Goal: Task Accomplishment & Management: Use online tool/utility

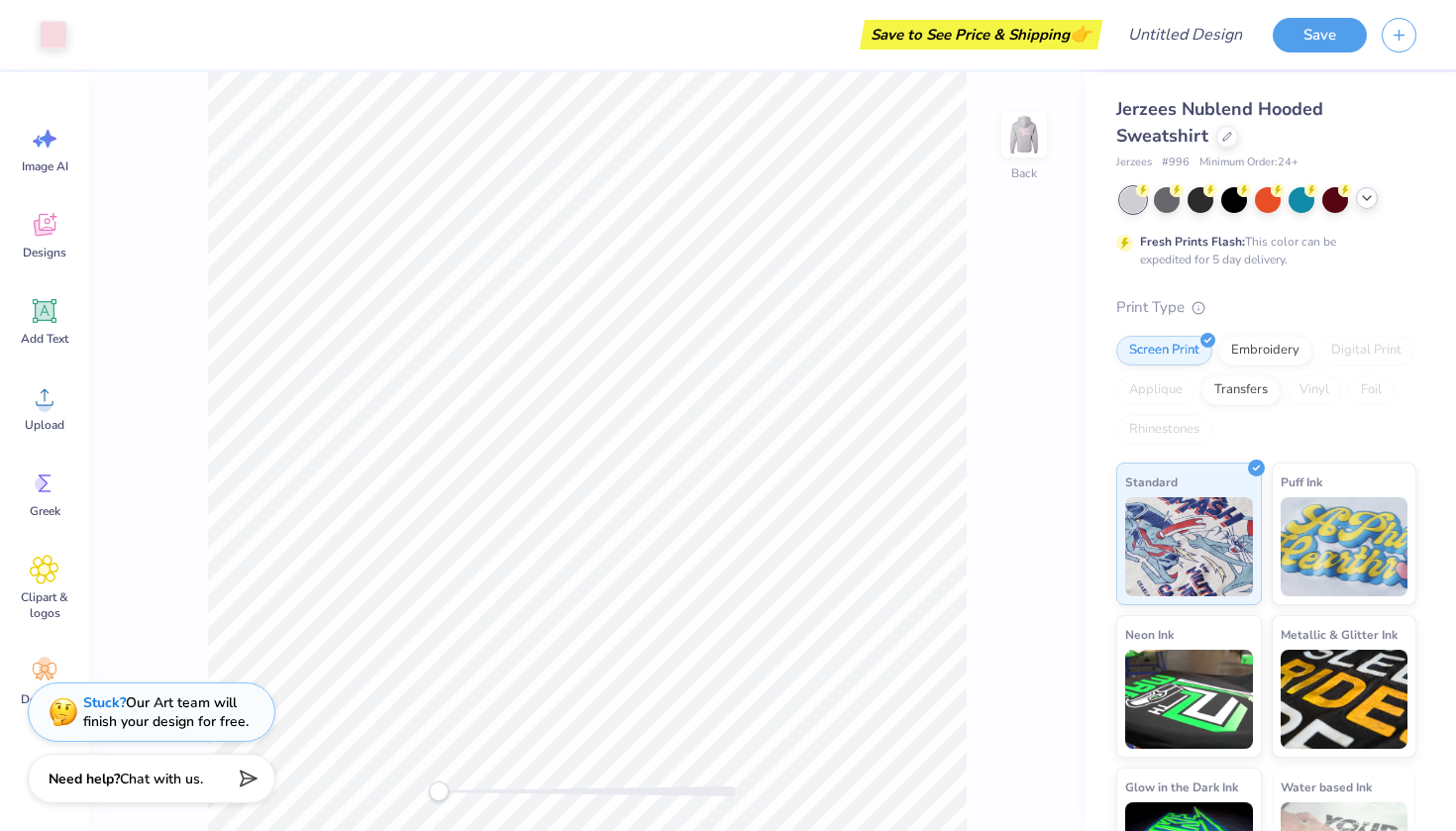
click at [1361, 200] on icon at bounding box center [1367, 198] width 16 height 16
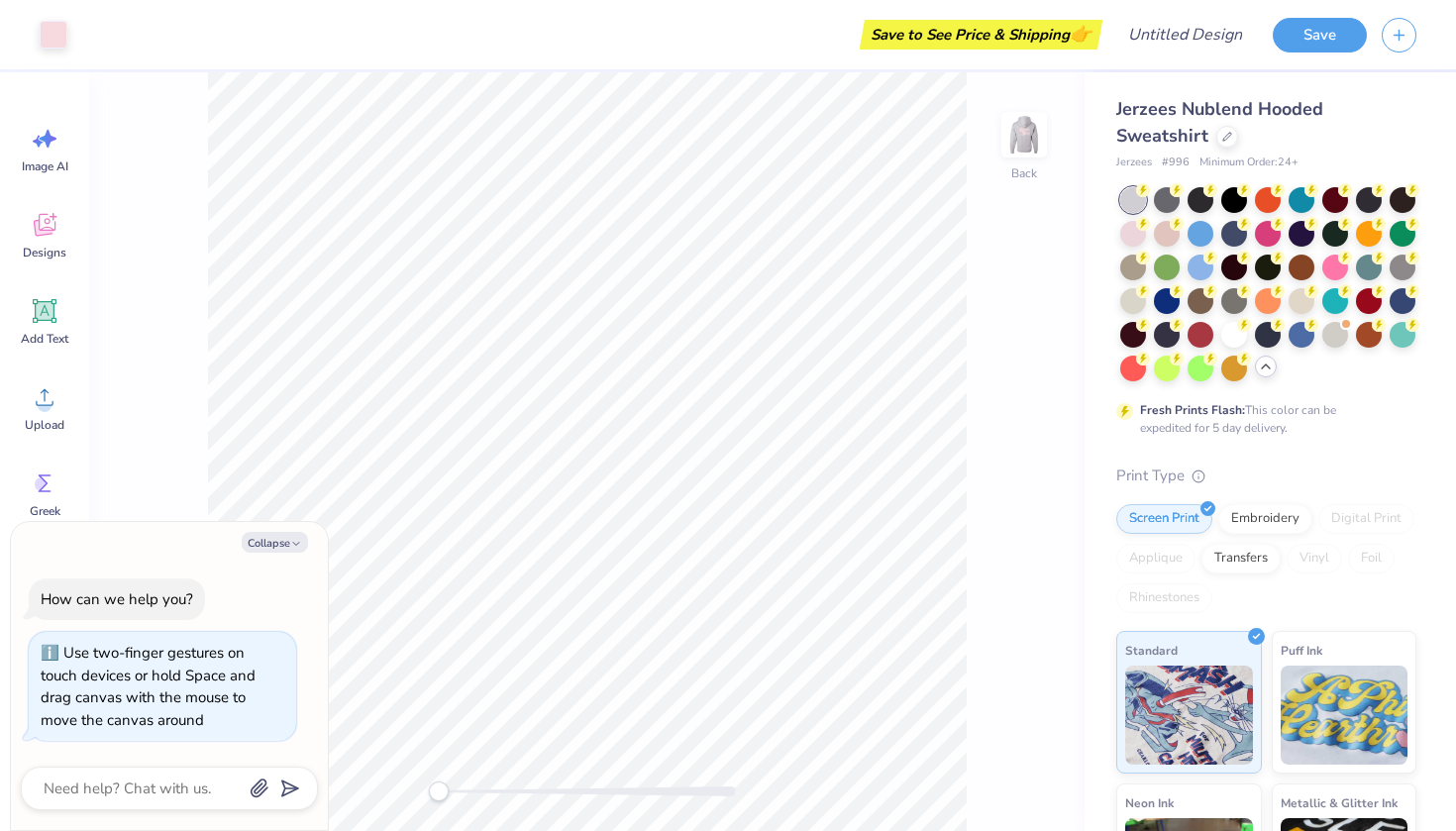
drag, startPoint x: 437, startPoint y: 794, endPoint x: 257, endPoint y: 799, distance: 180.1
click at [257, 799] on body "Art colors Save to See Price & Shipping 👉 Design Title Save Image AI Designs Ad…" at bounding box center [728, 416] width 1456 height 831
click at [291, 550] on icon "button" at bounding box center [296, 544] width 12 height 12
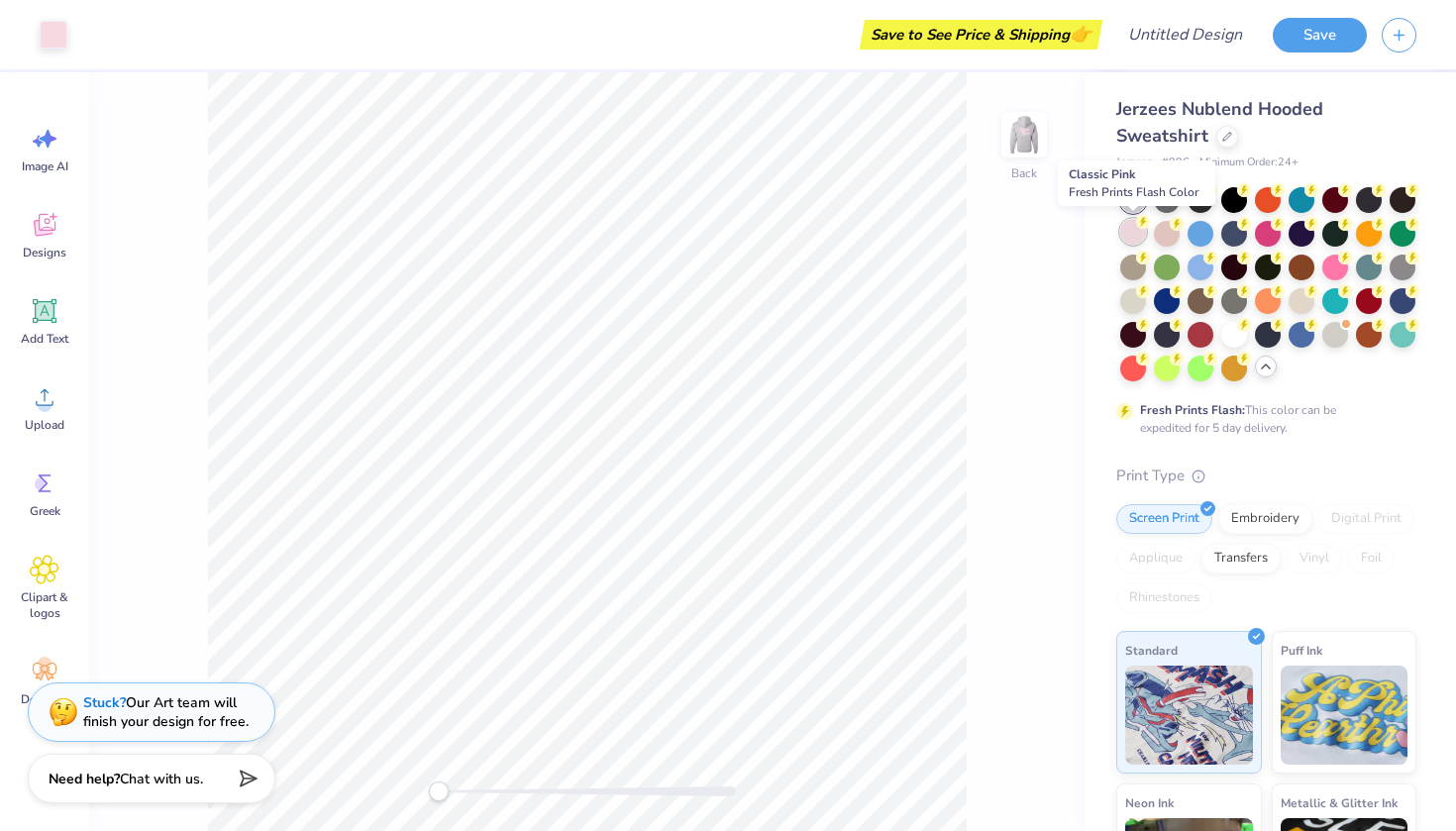
click at [1140, 221] on circle at bounding box center [1143, 222] width 14 height 14
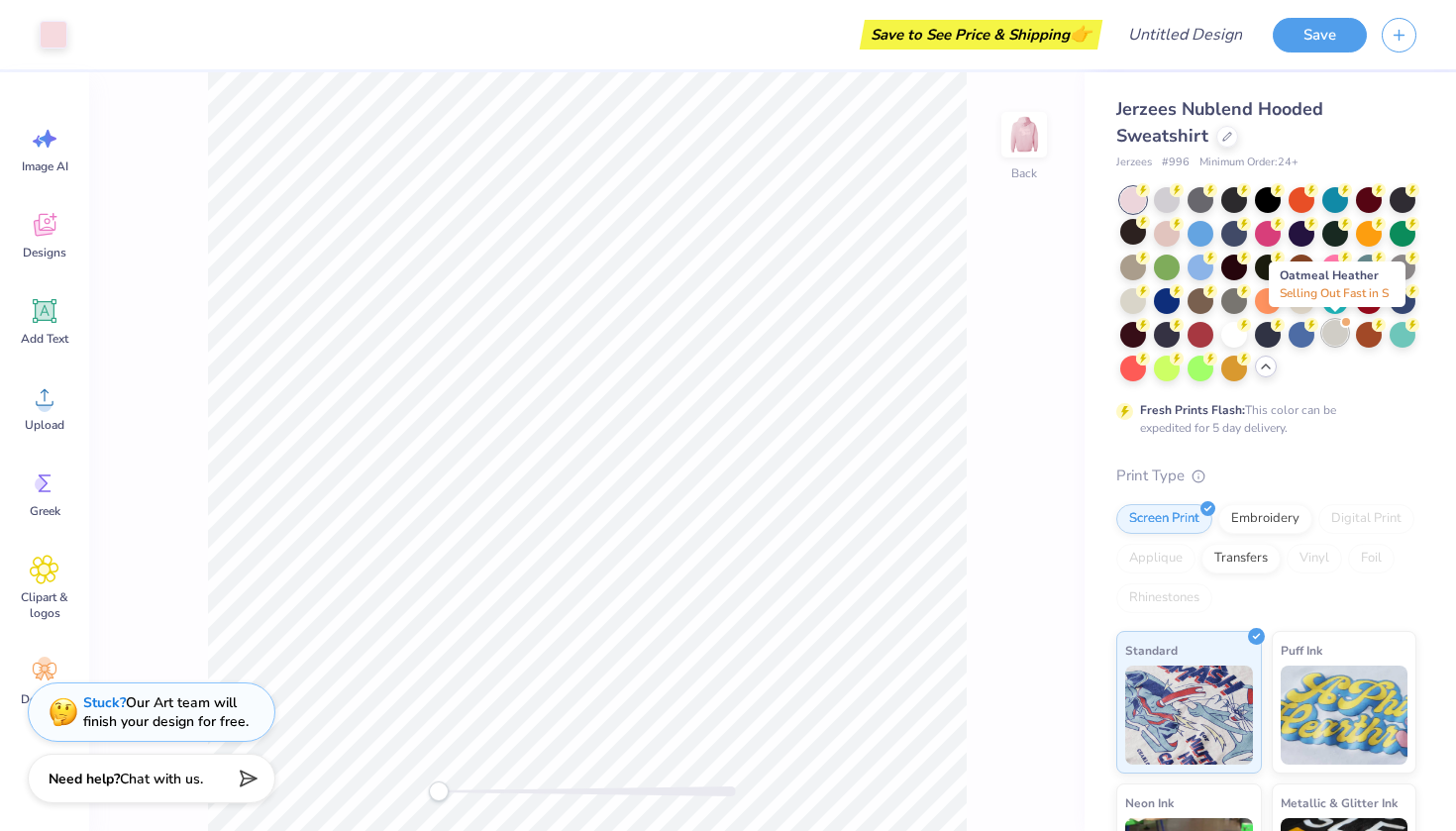
click at [1331, 333] on div at bounding box center [1335, 333] width 26 height 26
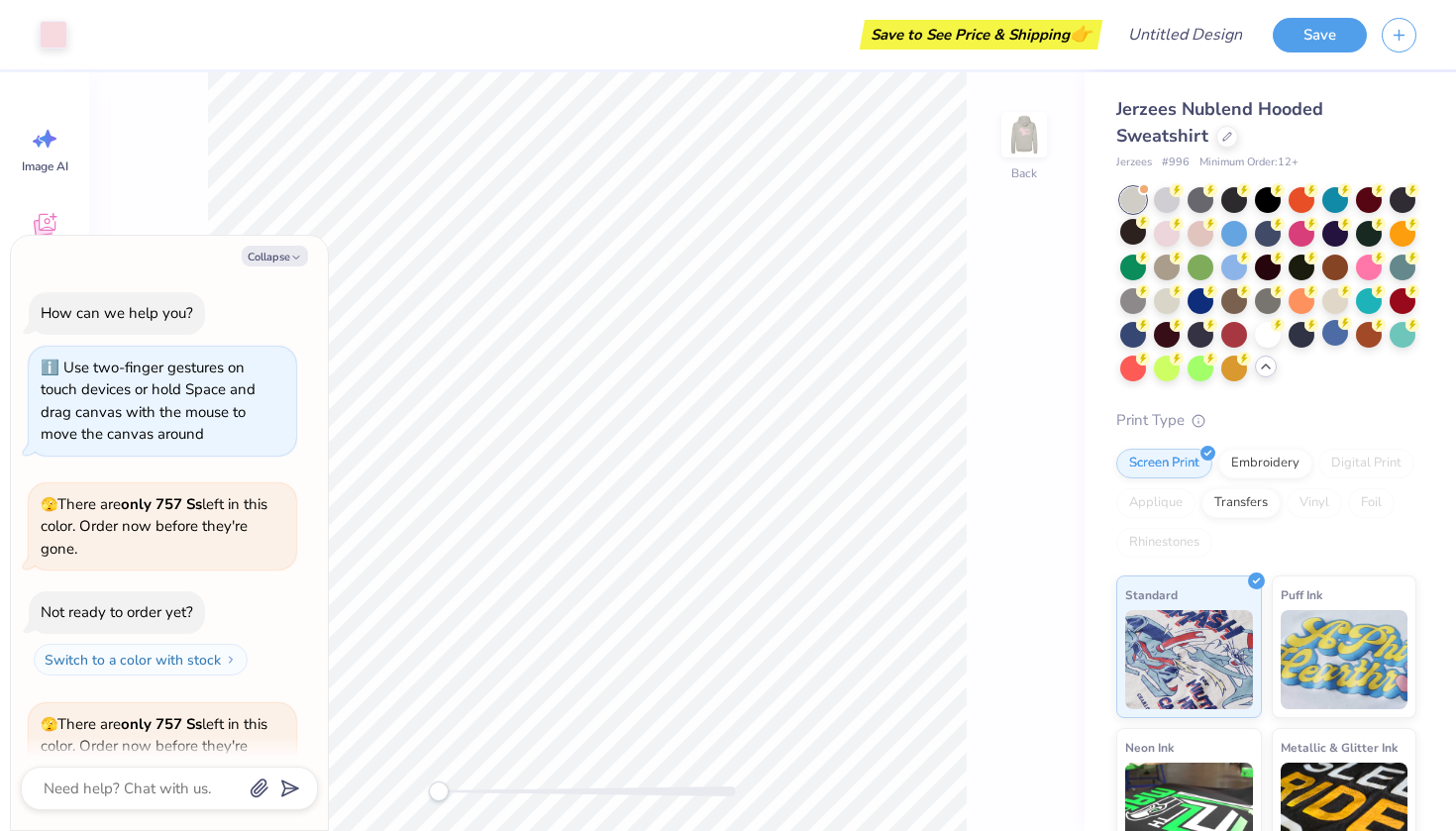
scroll to position [147, 0]
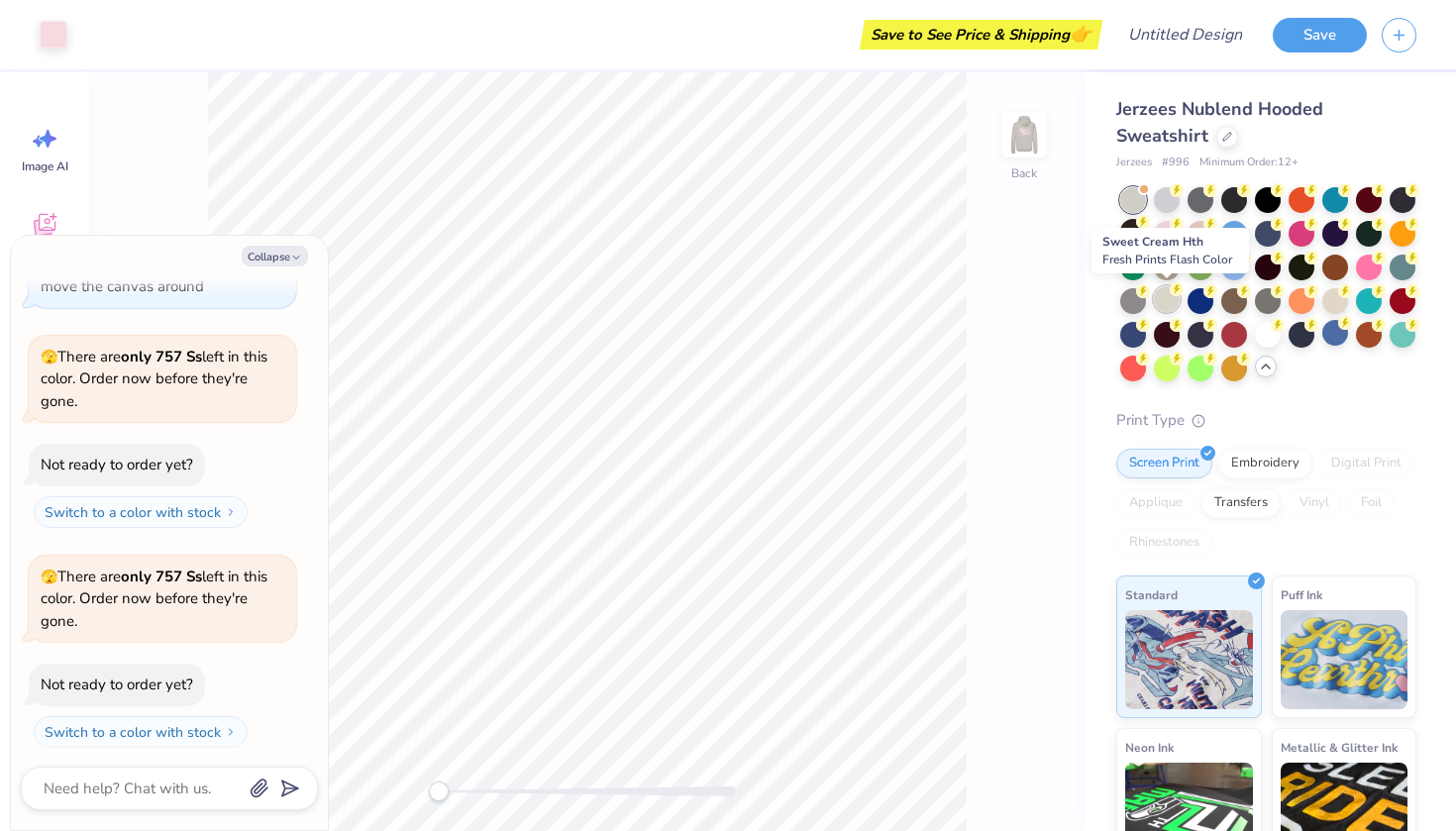
click at [1159, 300] on div at bounding box center [1167, 299] width 26 height 26
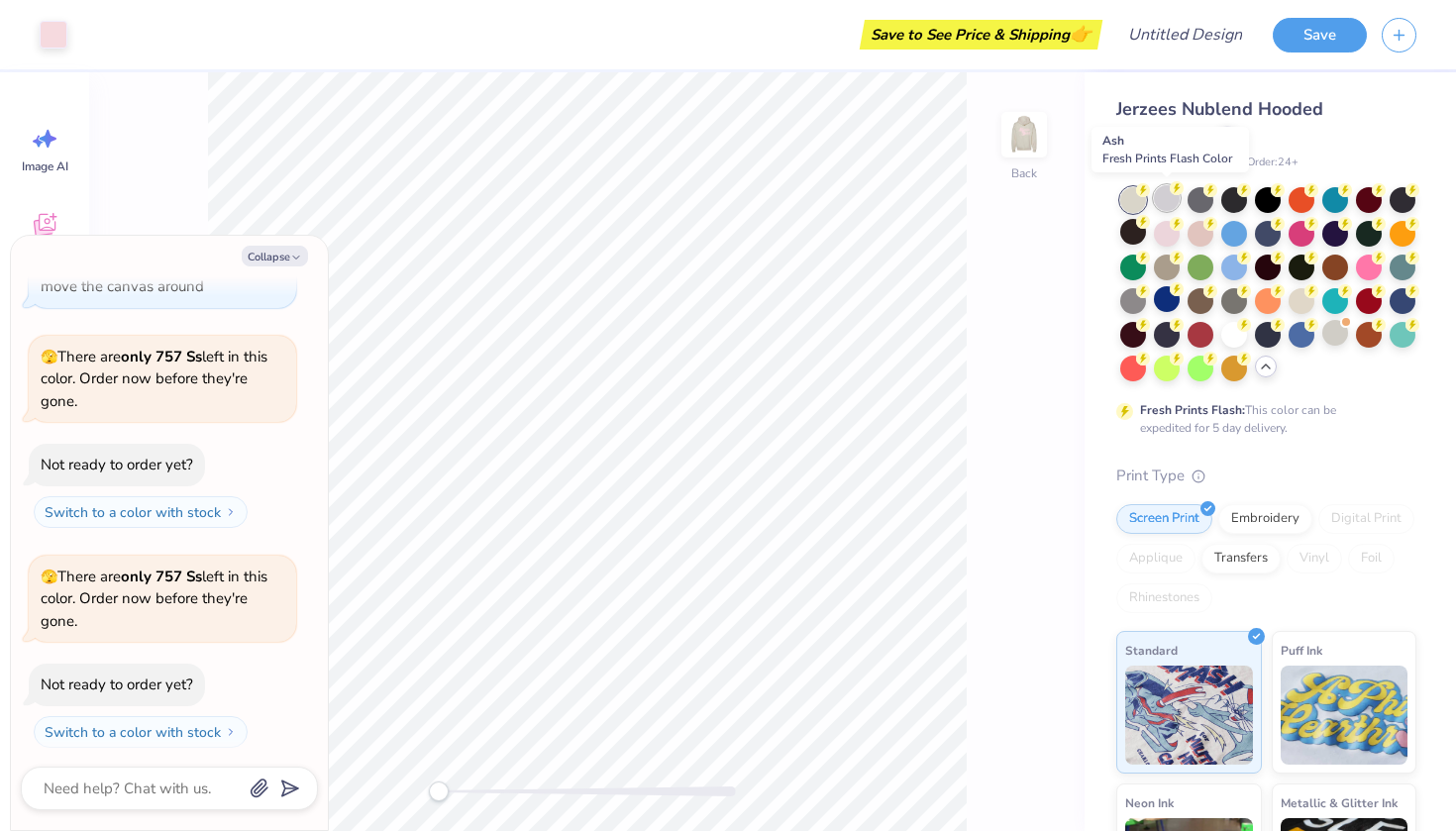
click at [1168, 193] on div at bounding box center [1167, 198] width 26 height 26
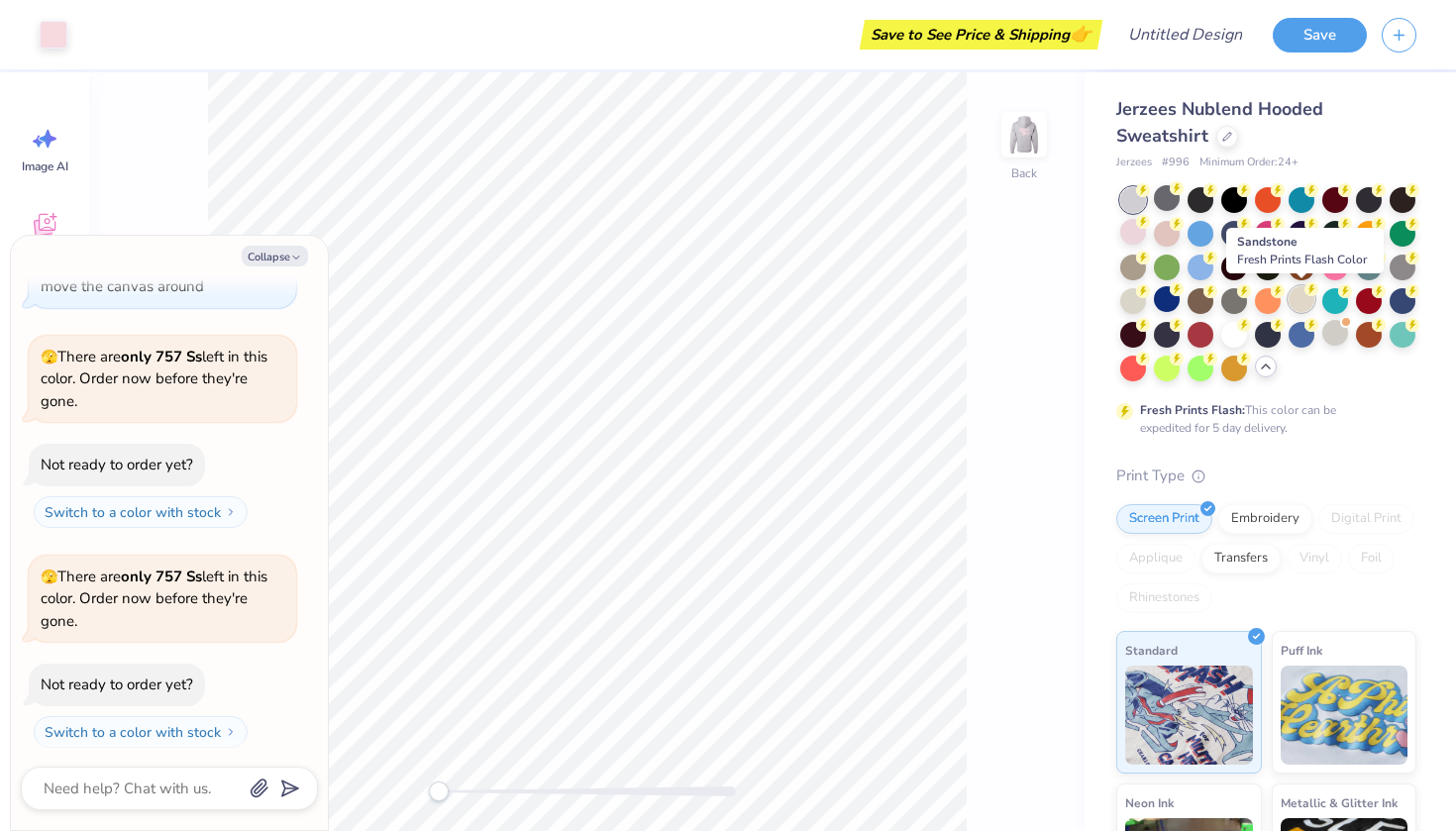
click at [1296, 298] on div at bounding box center [1302, 299] width 26 height 26
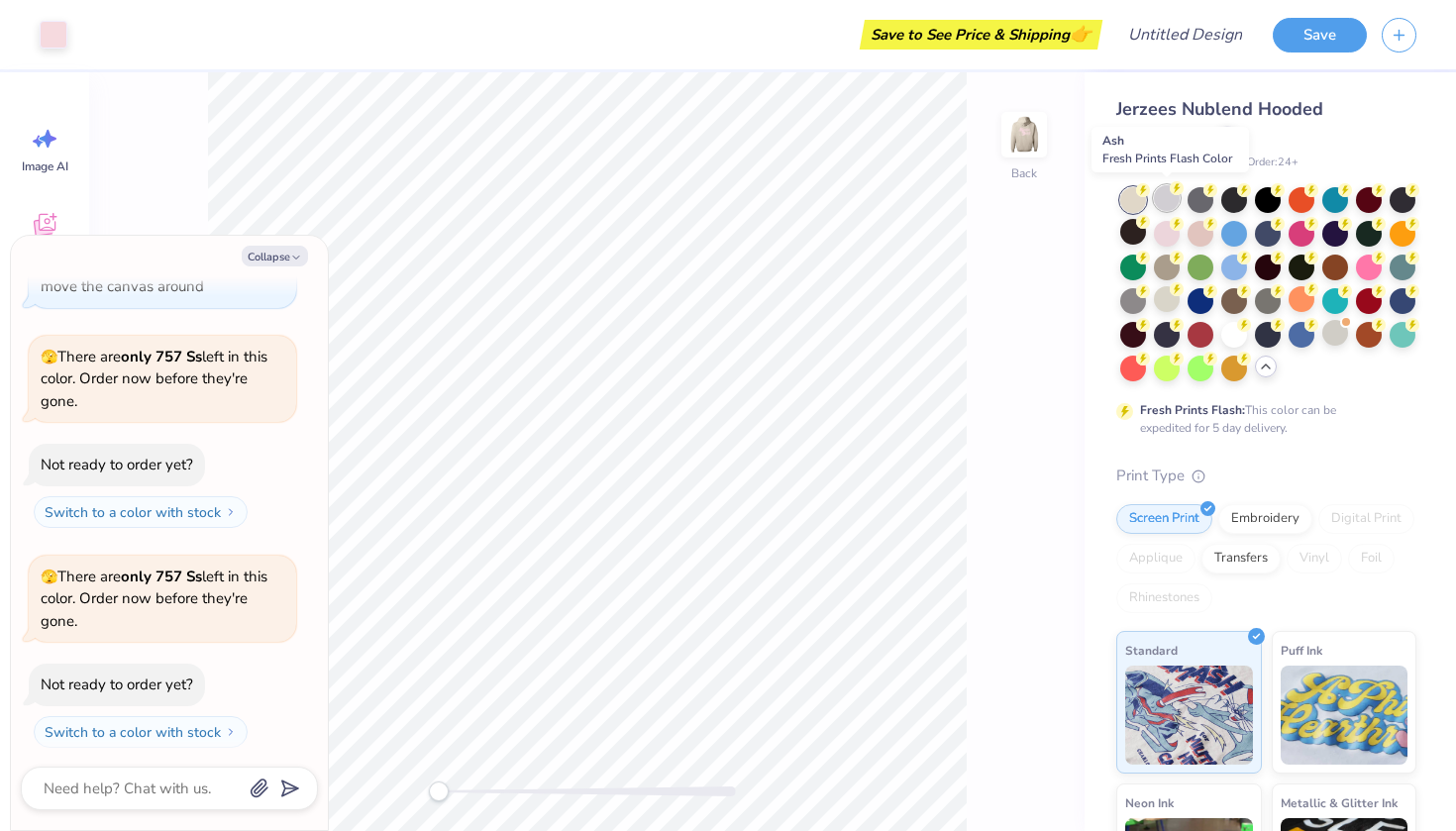
click at [1170, 196] on div at bounding box center [1167, 198] width 26 height 26
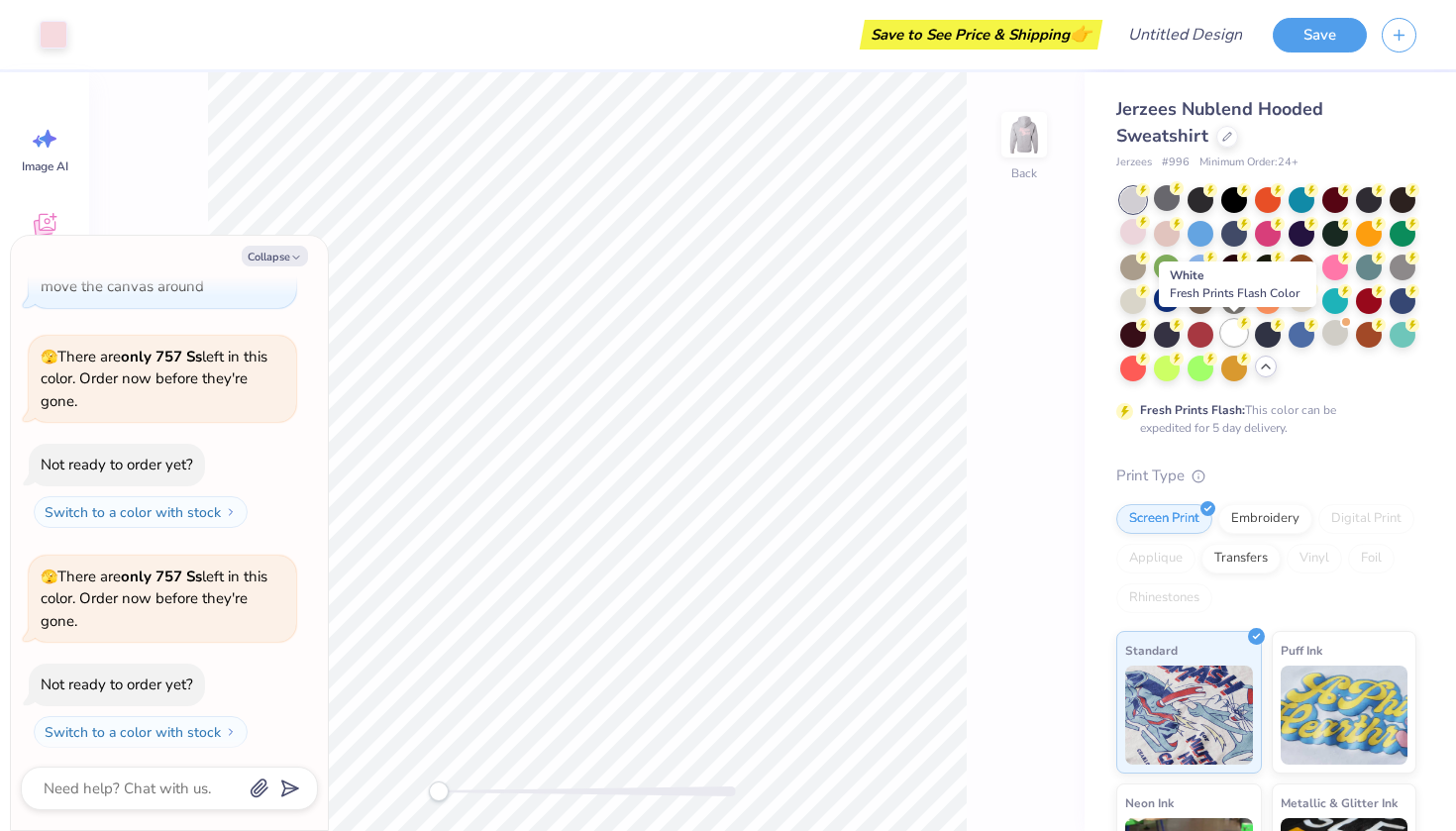
click at [1222, 332] on div at bounding box center [1234, 333] width 26 height 26
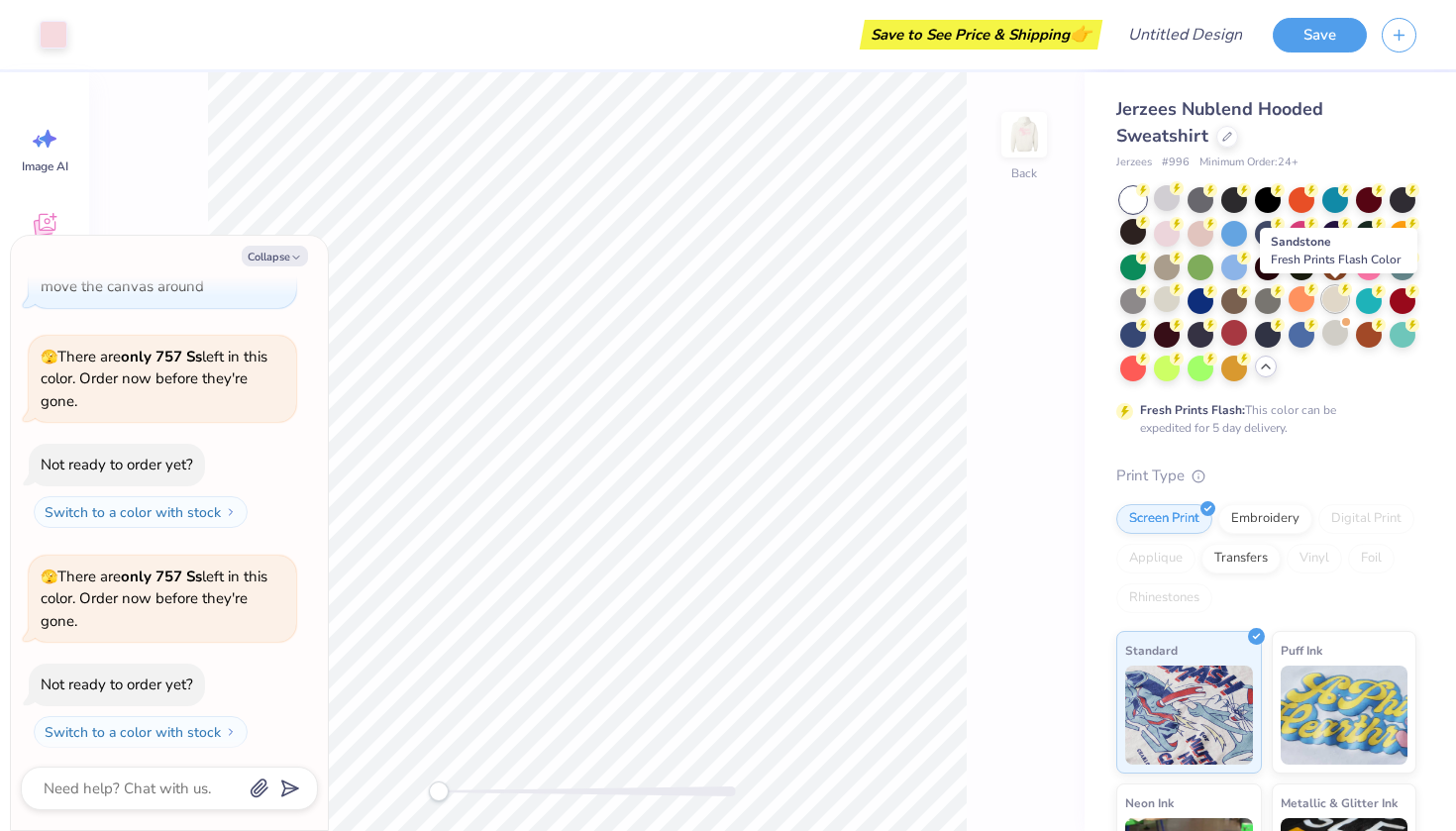
click at [1336, 300] on div at bounding box center [1335, 299] width 26 height 26
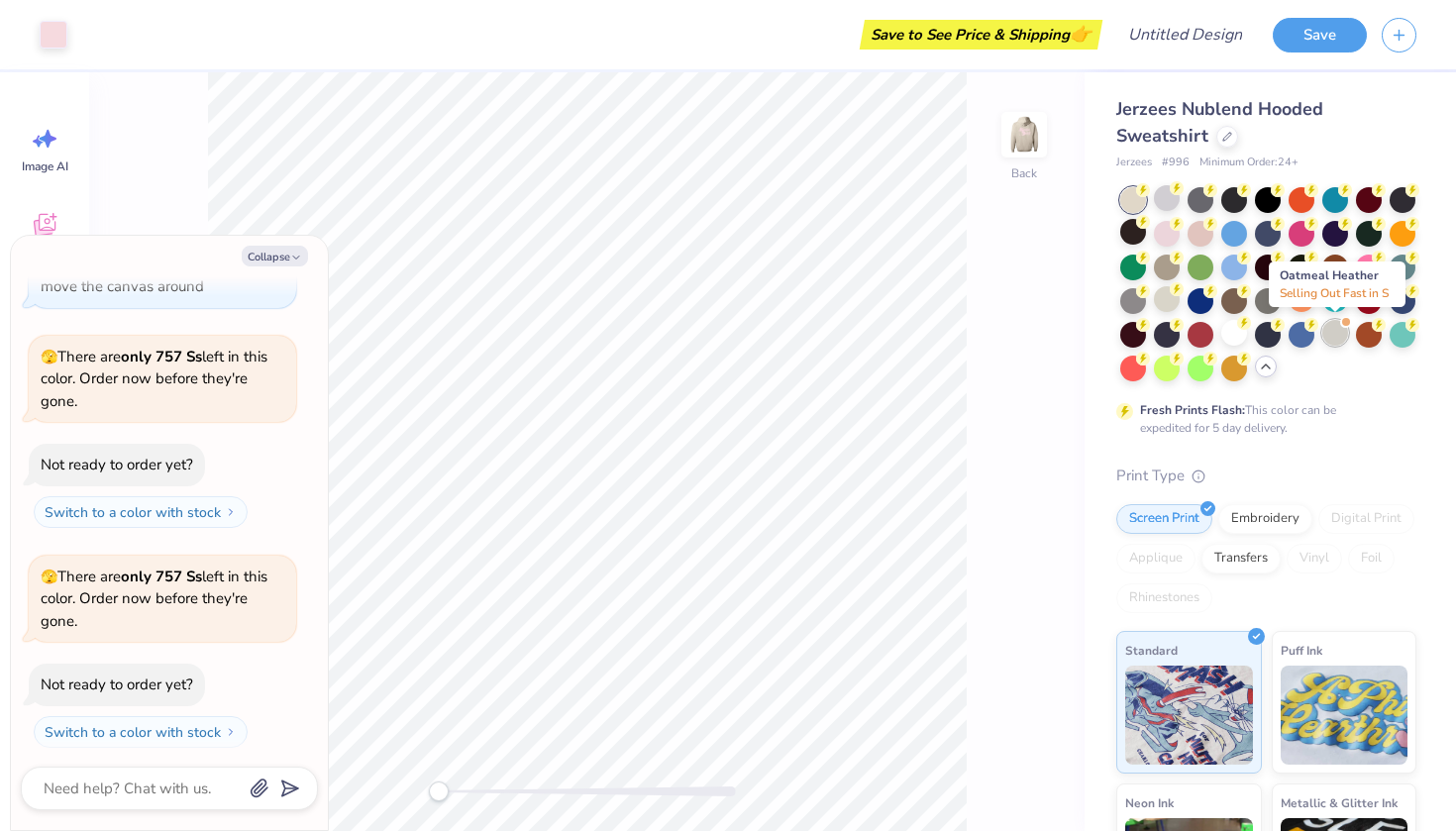
click at [1337, 330] on div at bounding box center [1335, 333] width 26 height 26
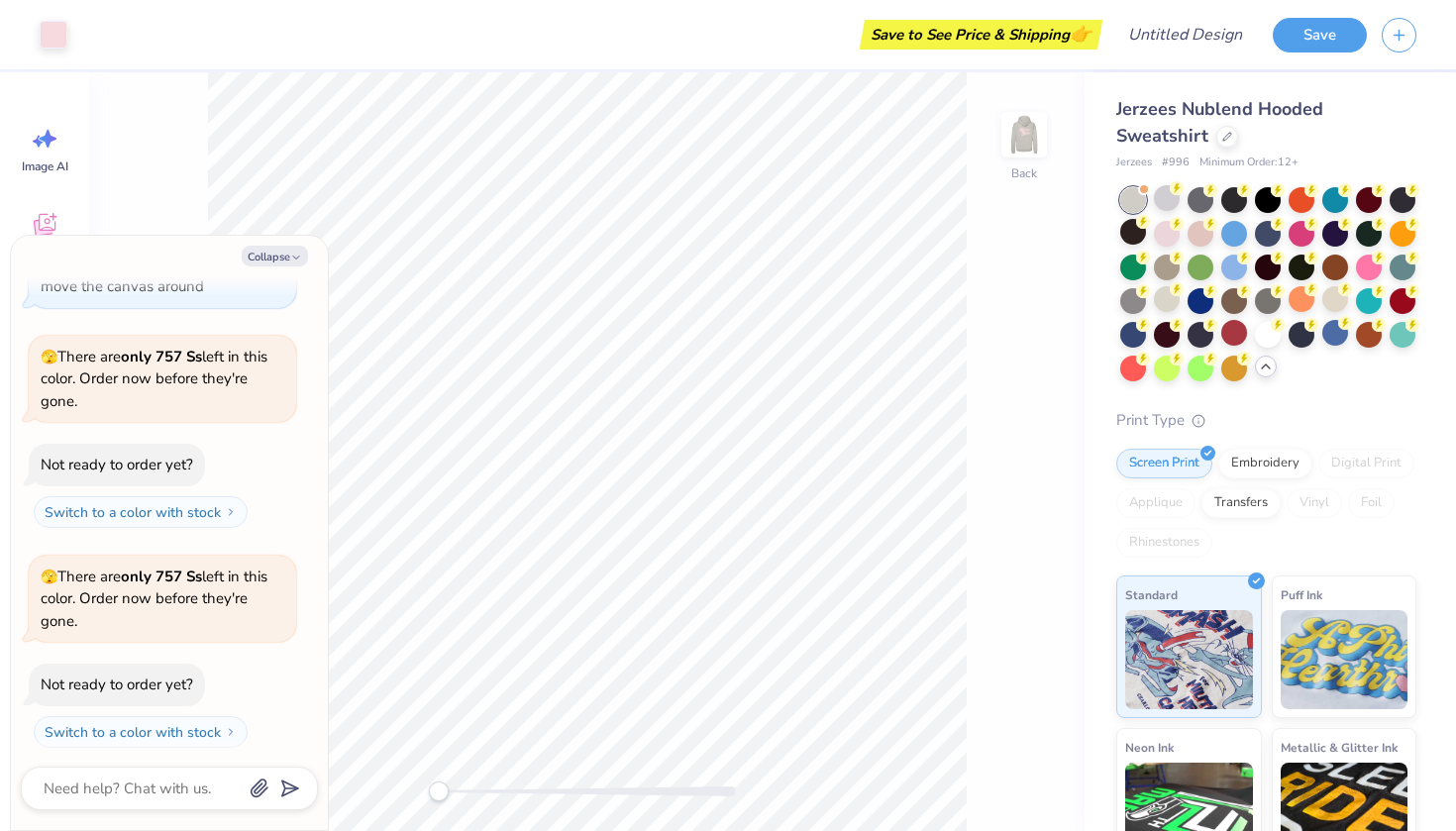
scroll to position [366, 0]
click at [407, 781] on div "Back" at bounding box center [588, 452] width 996 height 759
click at [1158, 234] on div at bounding box center [1167, 232] width 26 height 26
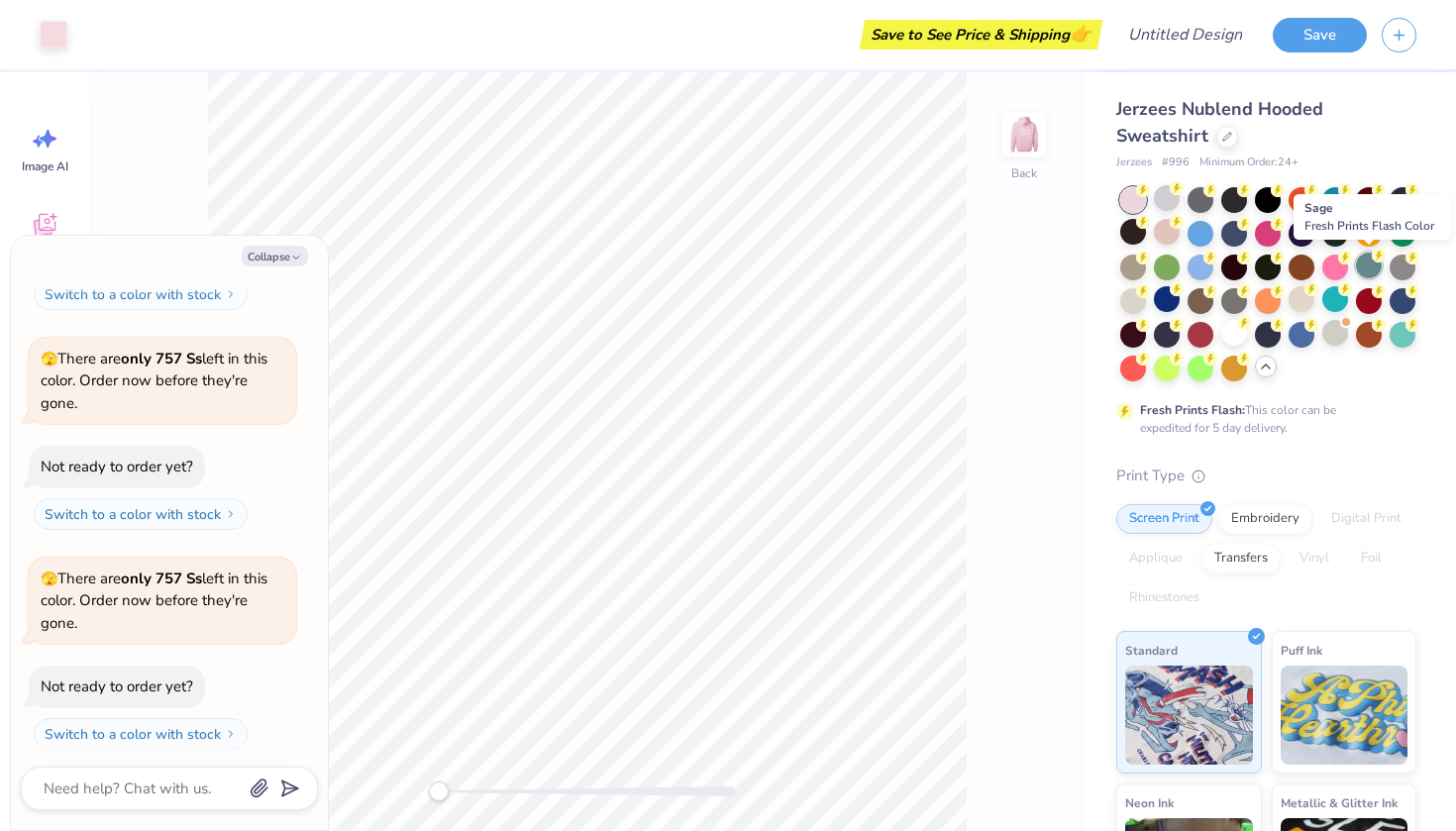
click at [1368, 264] on div at bounding box center [1369, 266] width 26 height 26
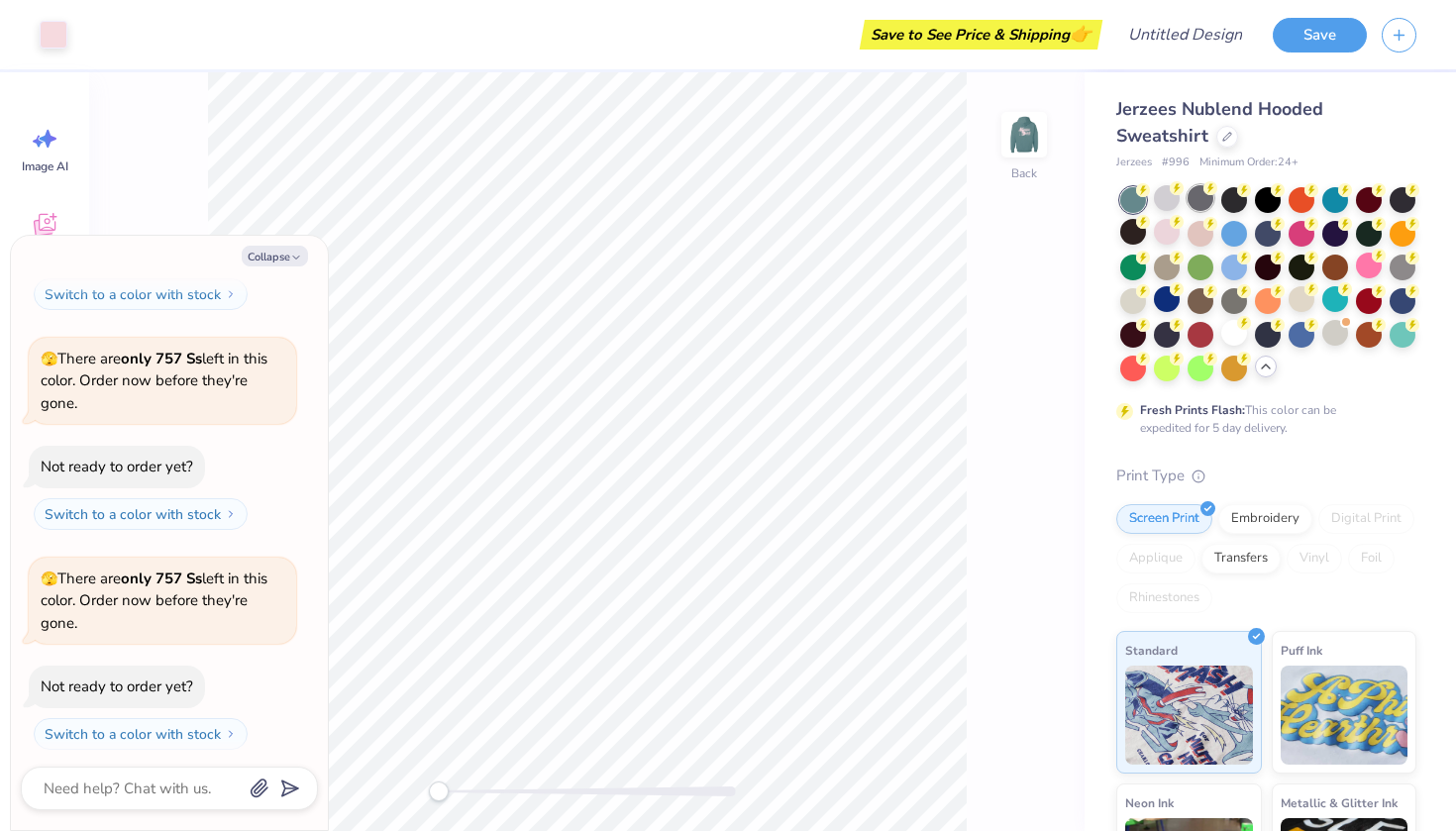
click at [1199, 198] on div at bounding box center [1200, 198] width 26 height 26
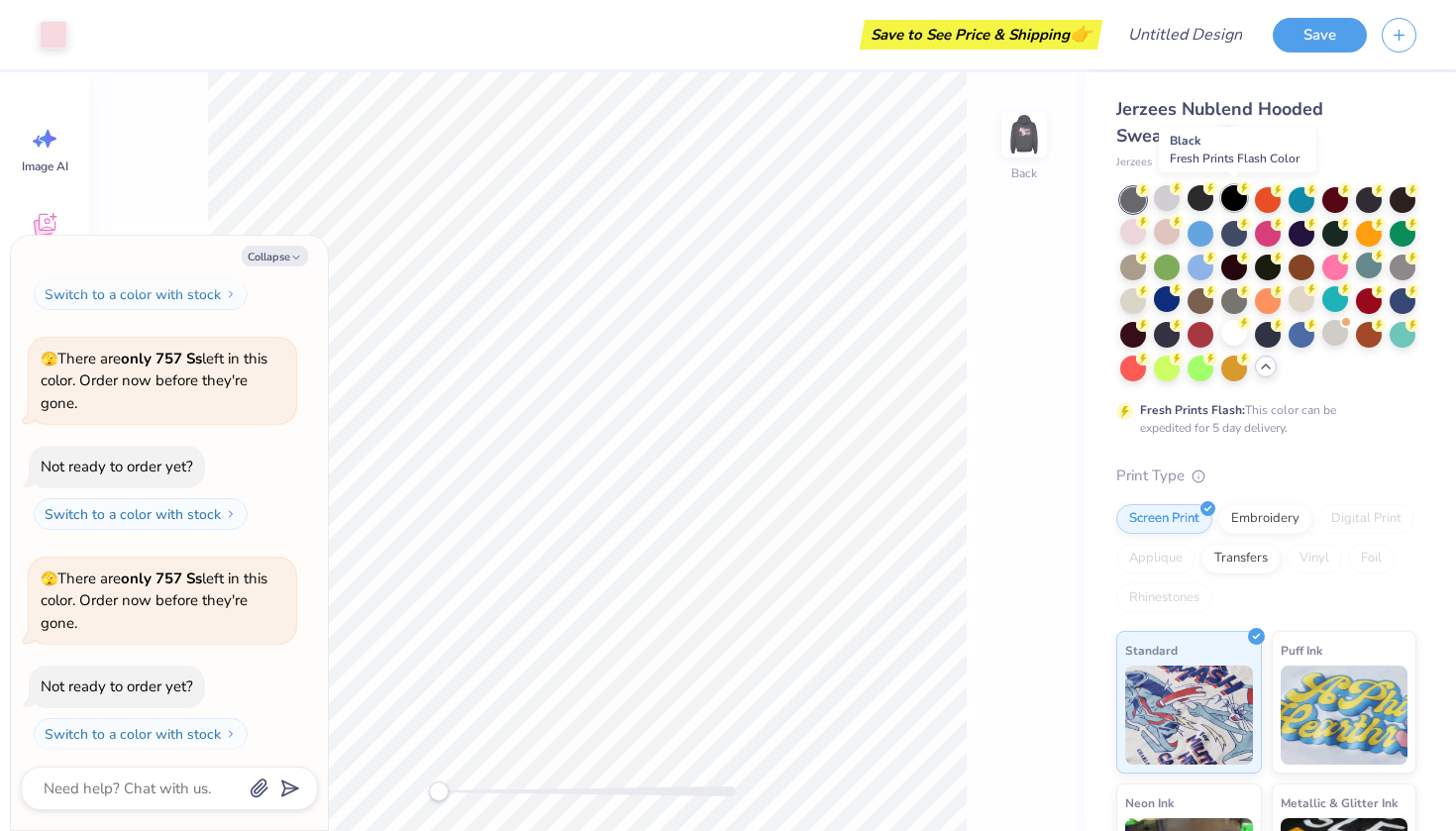
click at [1228, 201] on div at bounding box center [1234, 198] width 26 height 26
click at [1167, 233] on div at bounding box center [1167, 232] width 26 height 26
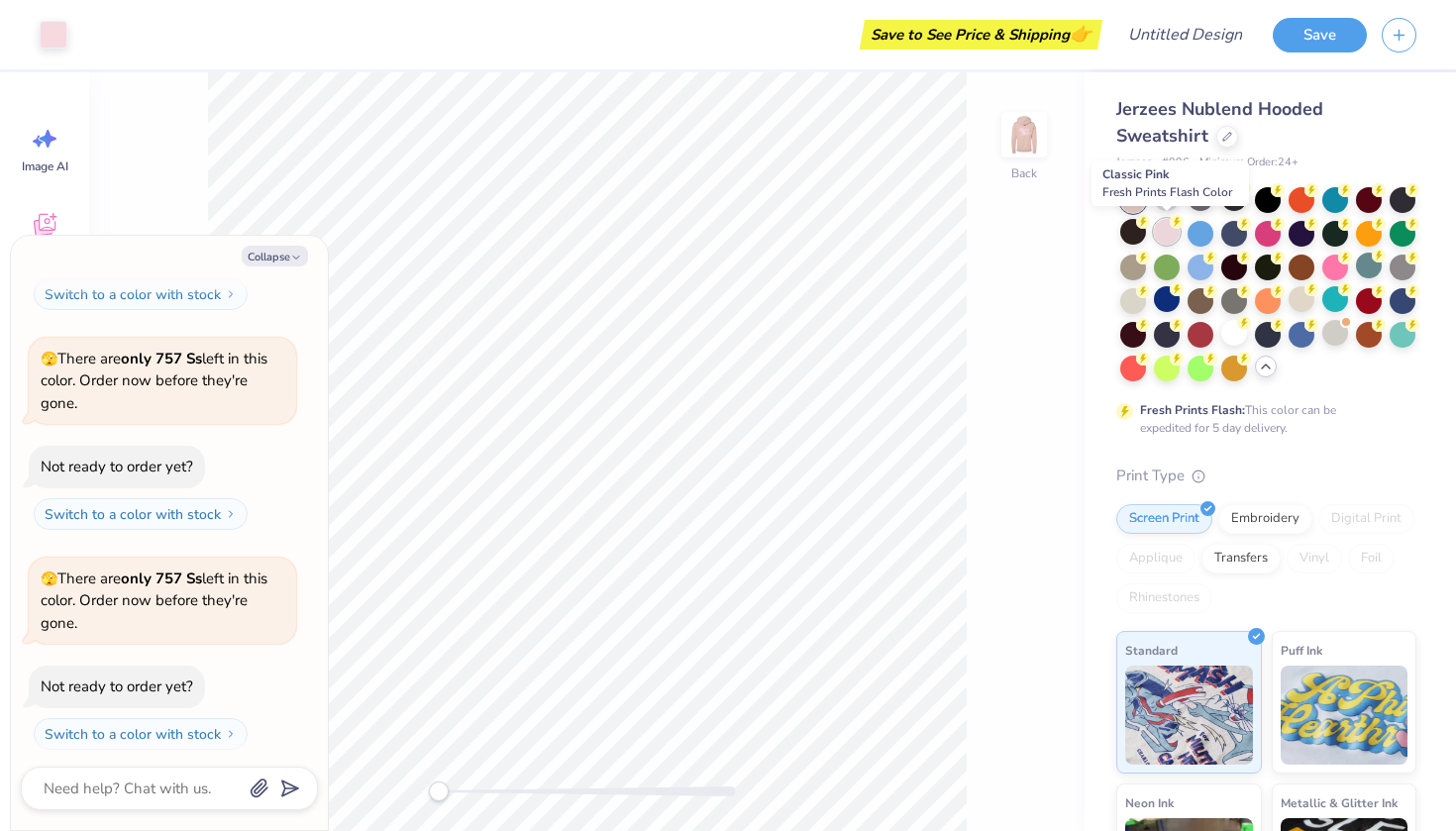
click at [1176, 241] on div at bounding box center [1167, 232] width 26 height 26
click at [287, 252] on button "Collapse" at bounding box center [275, 256] width 67 height 21
type textarea "x"
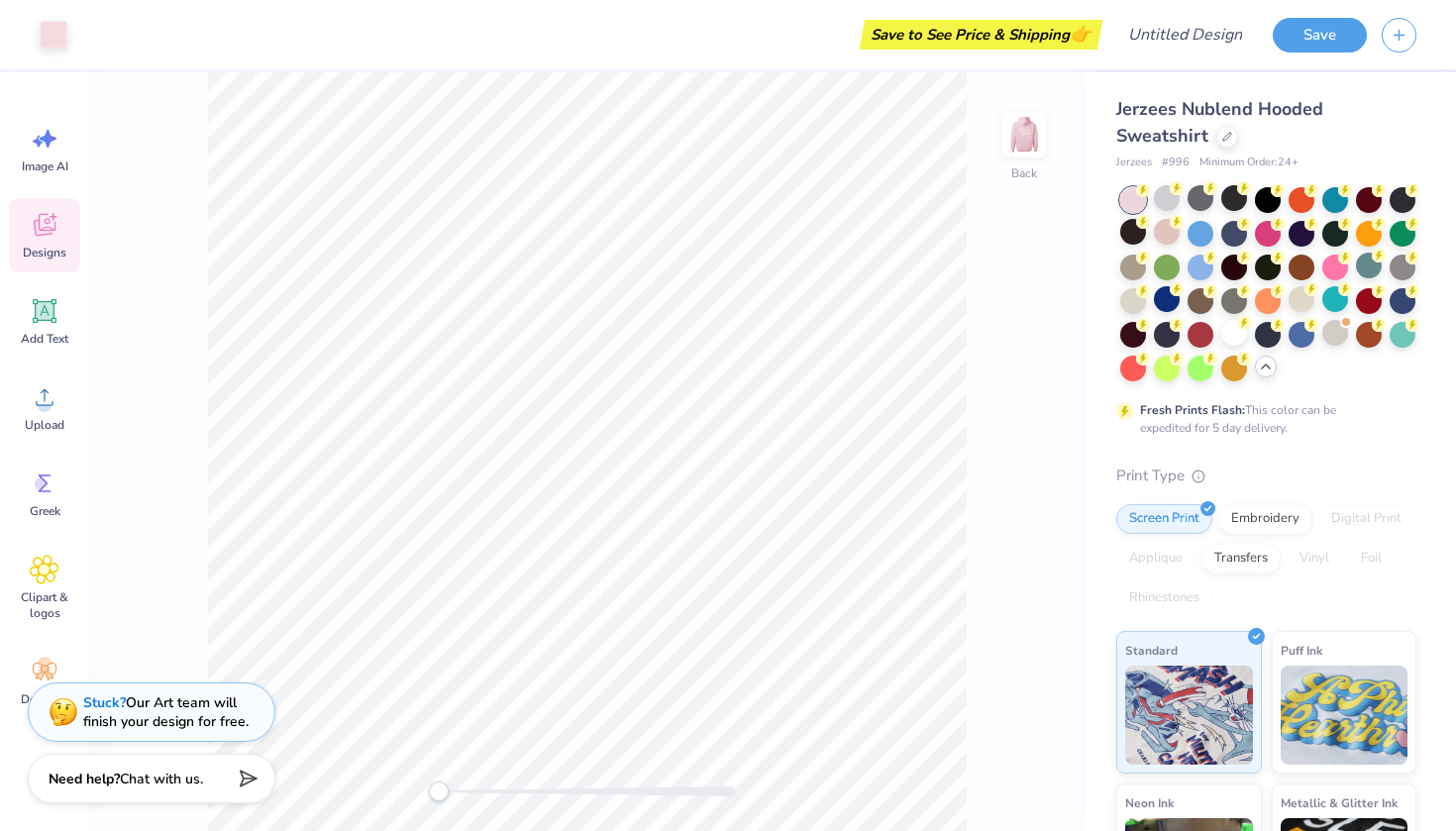
click at [56, 226] on icon at bounding box center [45, 225] width 22 height 23
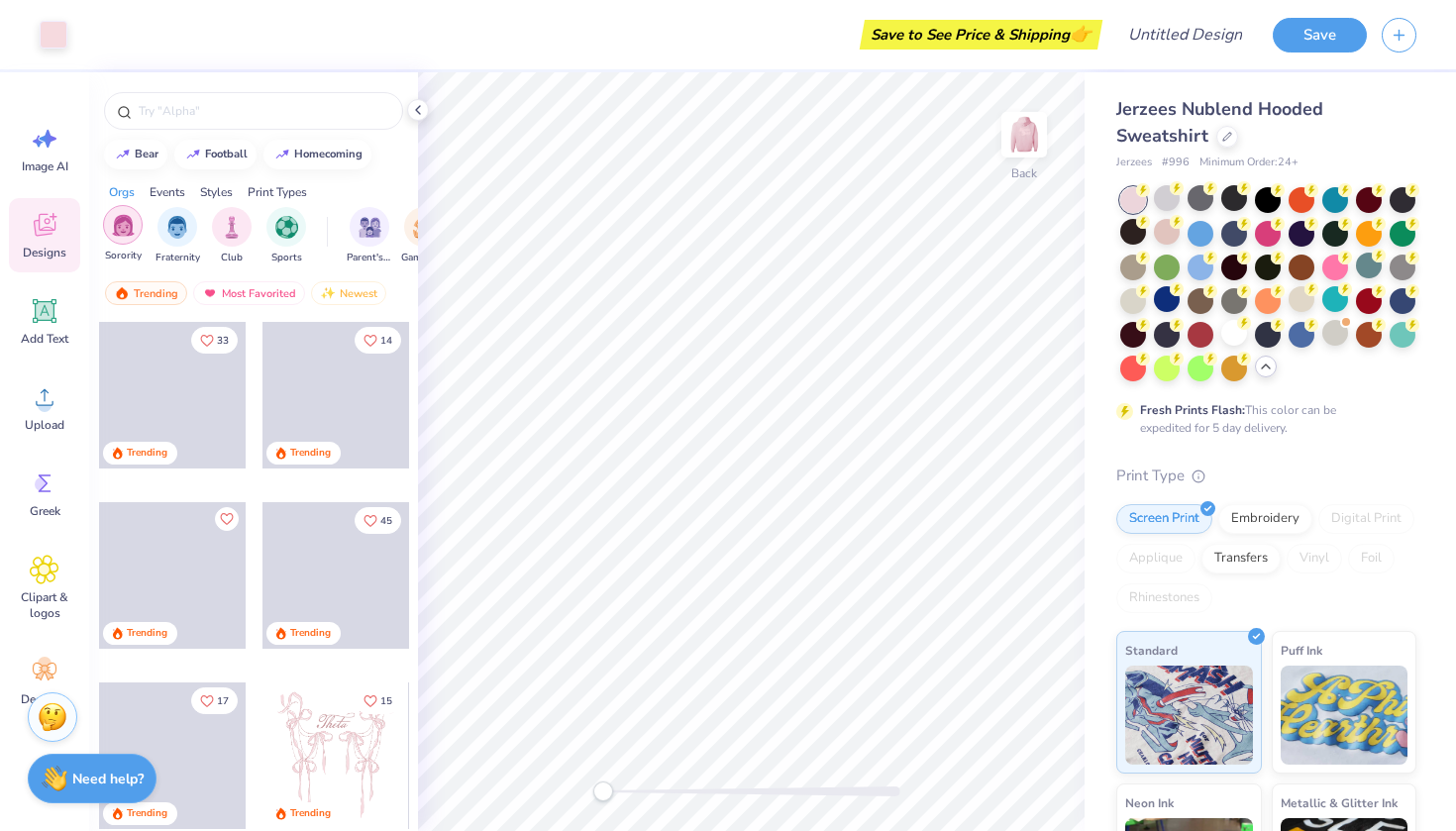
click at [125, 224] on img "filter for Sorority" at bounding box center [122, 225] width 23 height 23
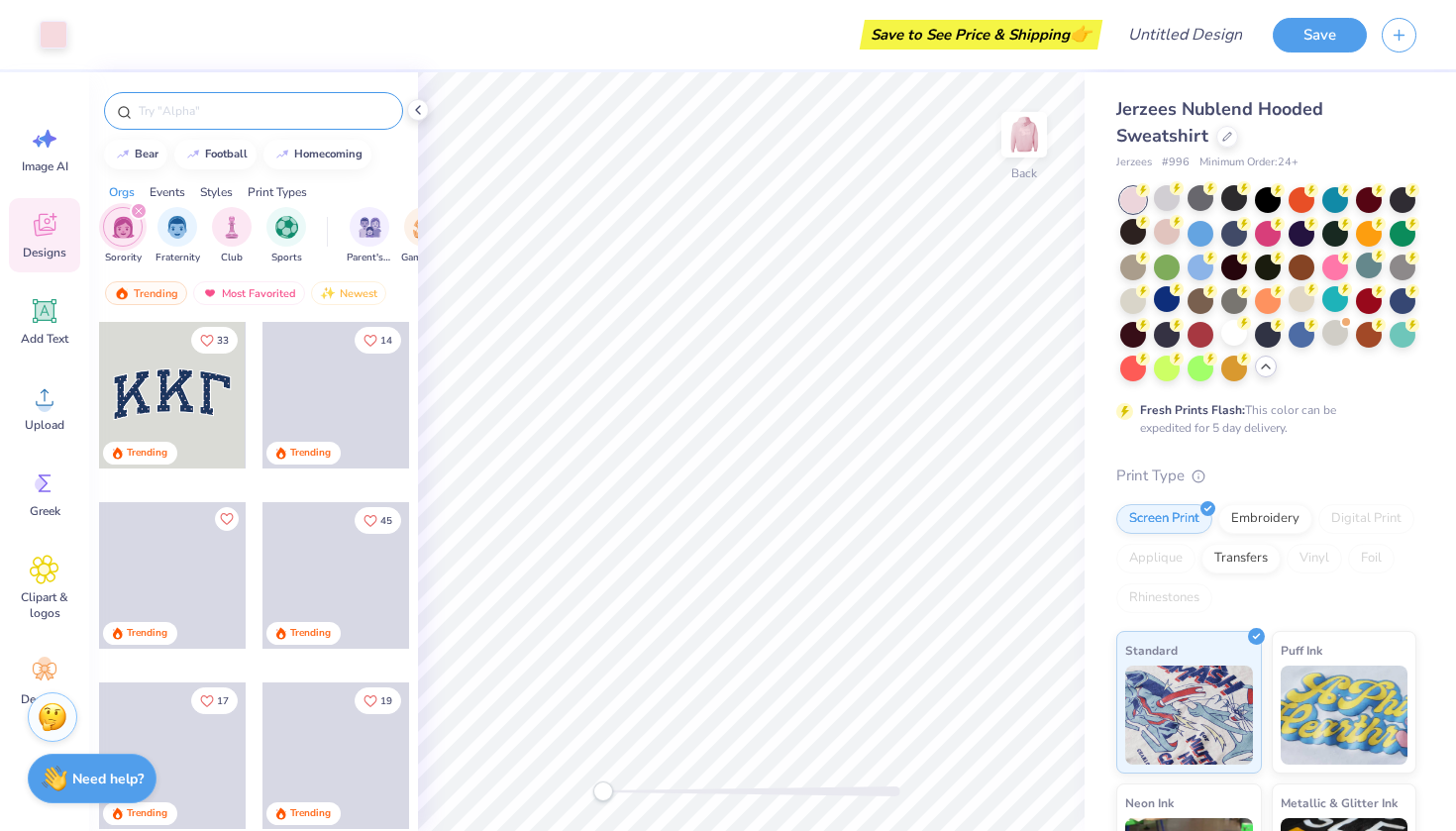
click at [234, 110] on input "text" at bounding box center [263, 111] width 254 height 20
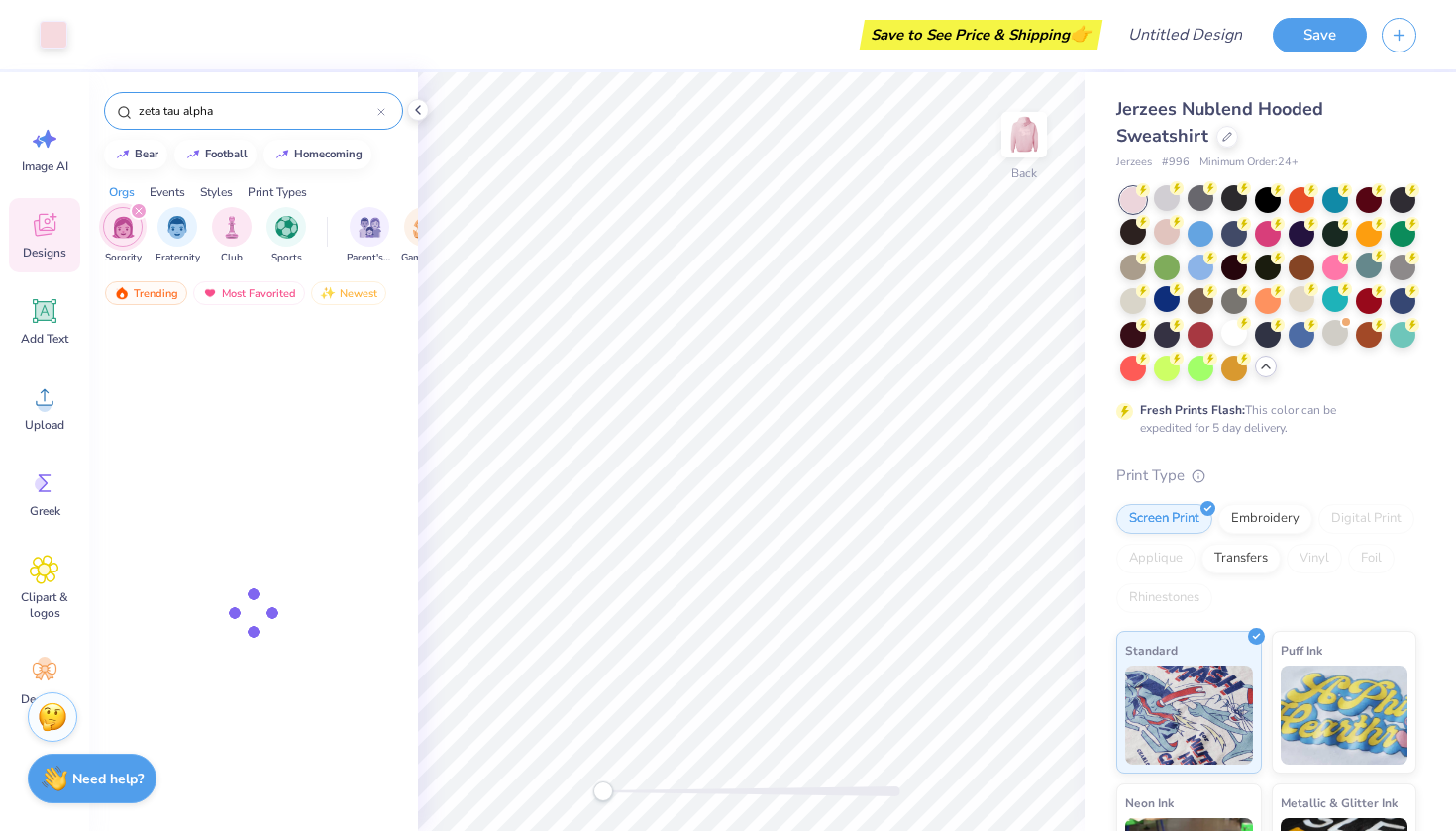
type input "zeta tau alpha"
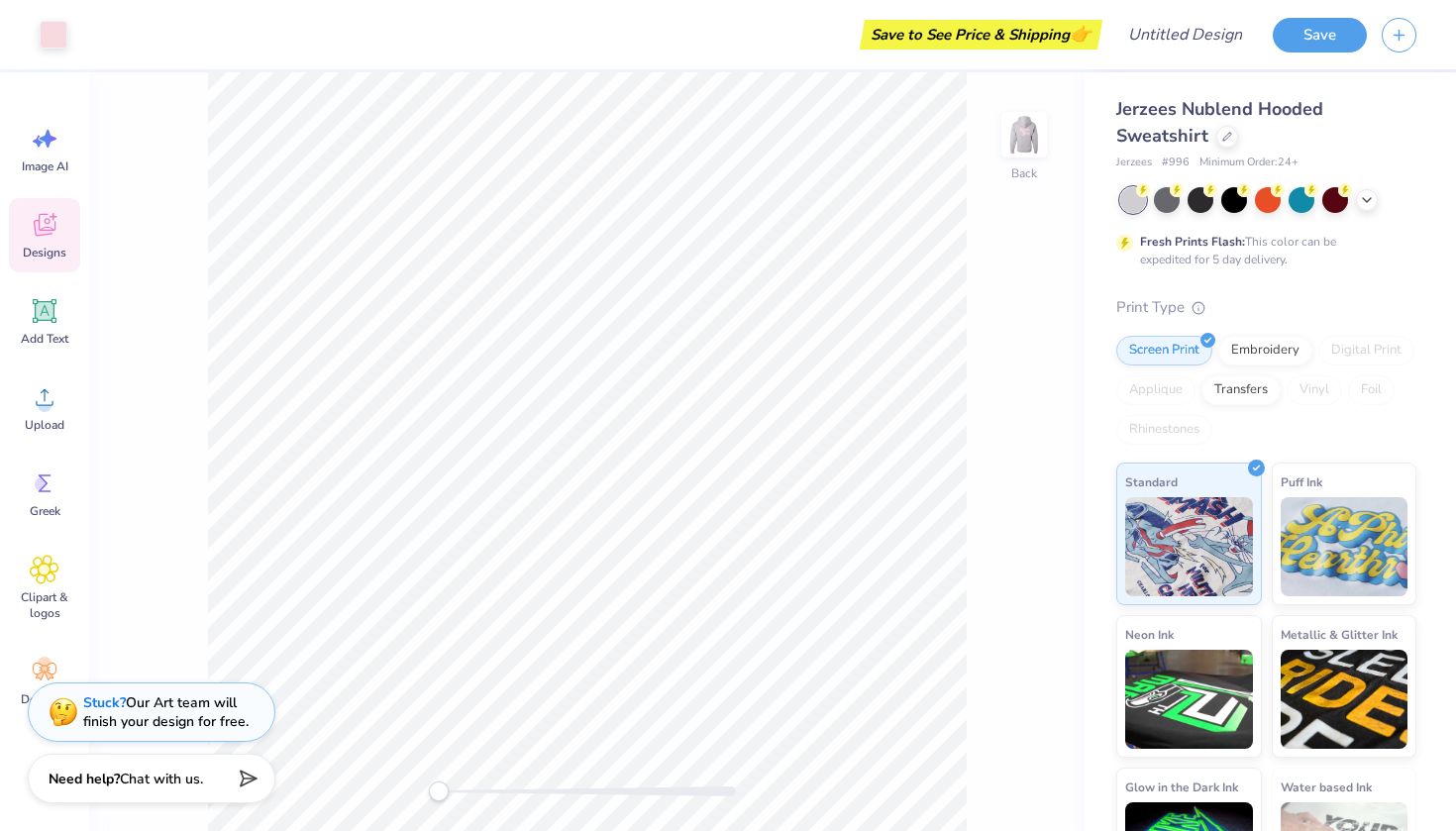
click at [47, 226] on icon at bounding box center [45, 225] width 30 height 30
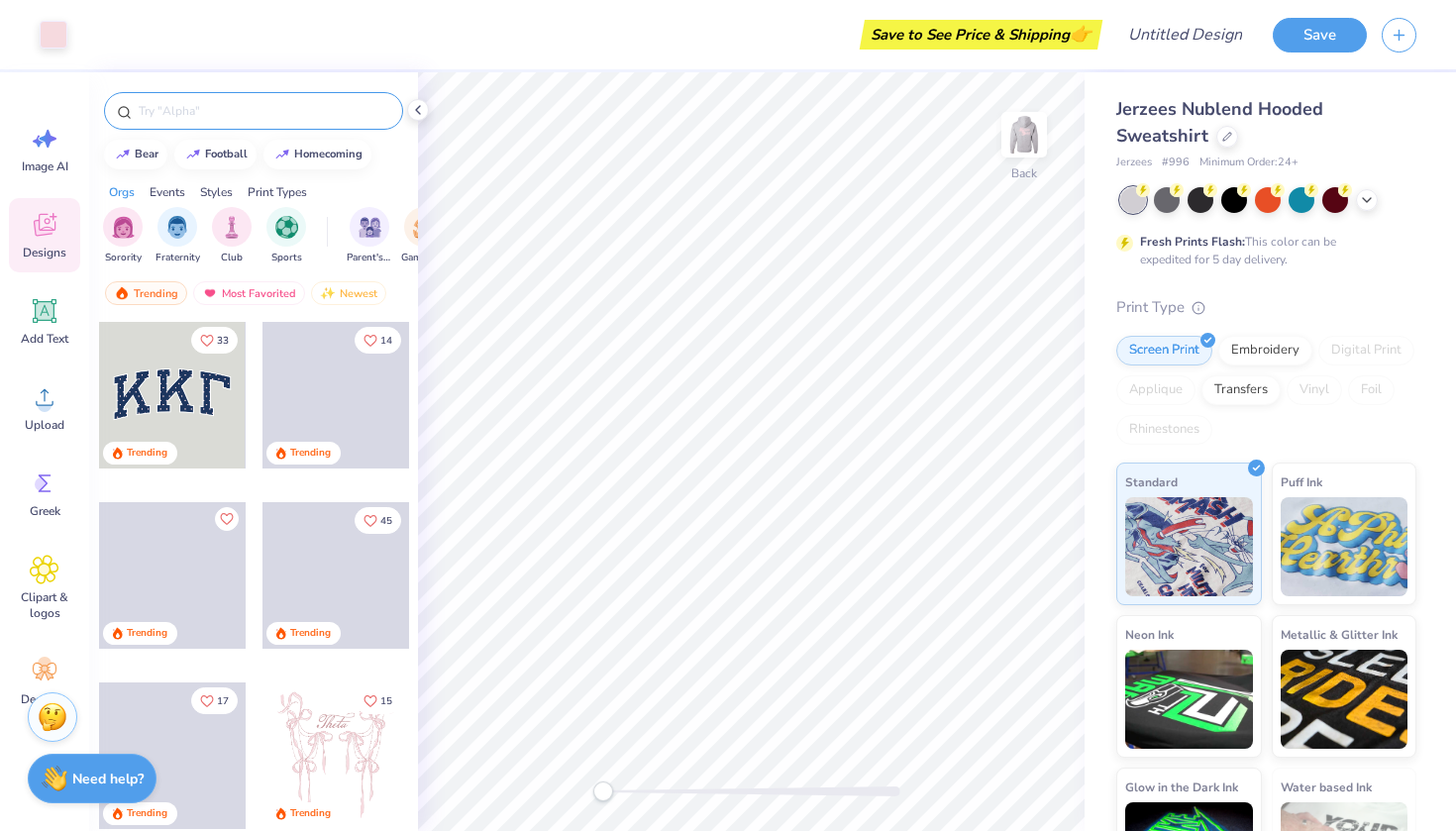
click at [246, 114] on input "text" at bounding box center [263, 111] width 254 height 20
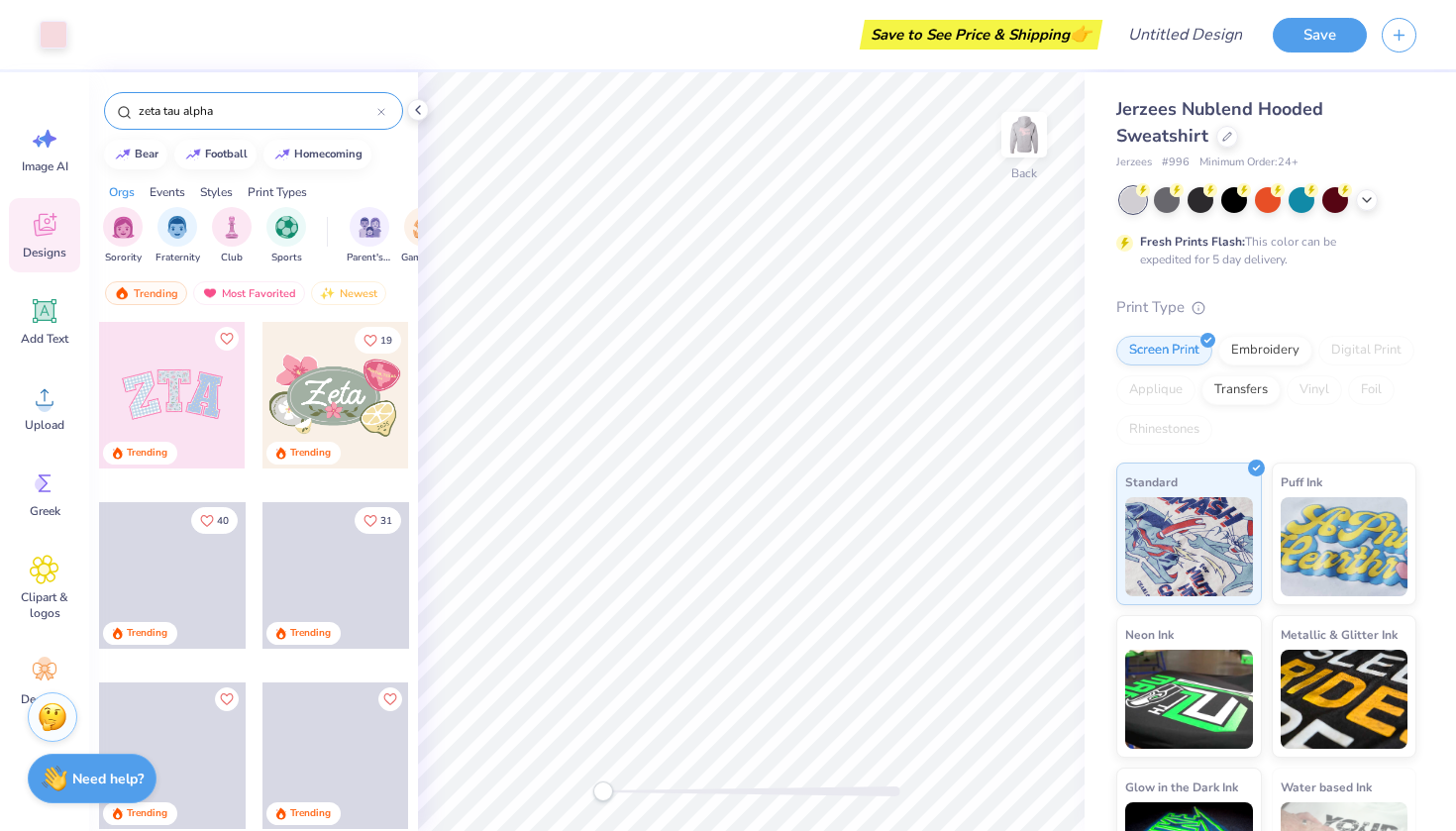
type input "zeta tau alpha"
click at [349, 404] on div at bounding box center [336, 395] width 146 height 146
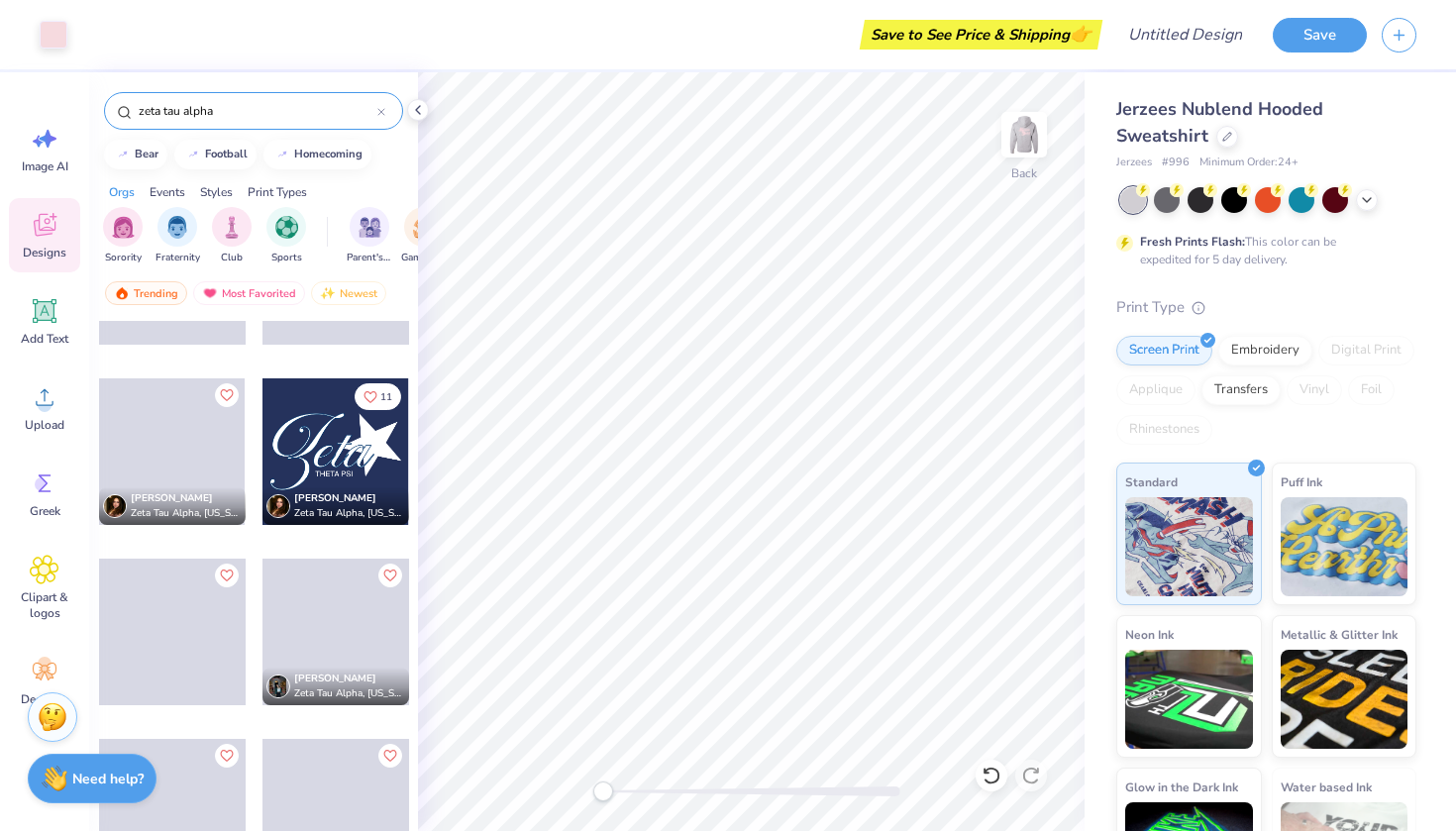
scroll to position [1783, 0]
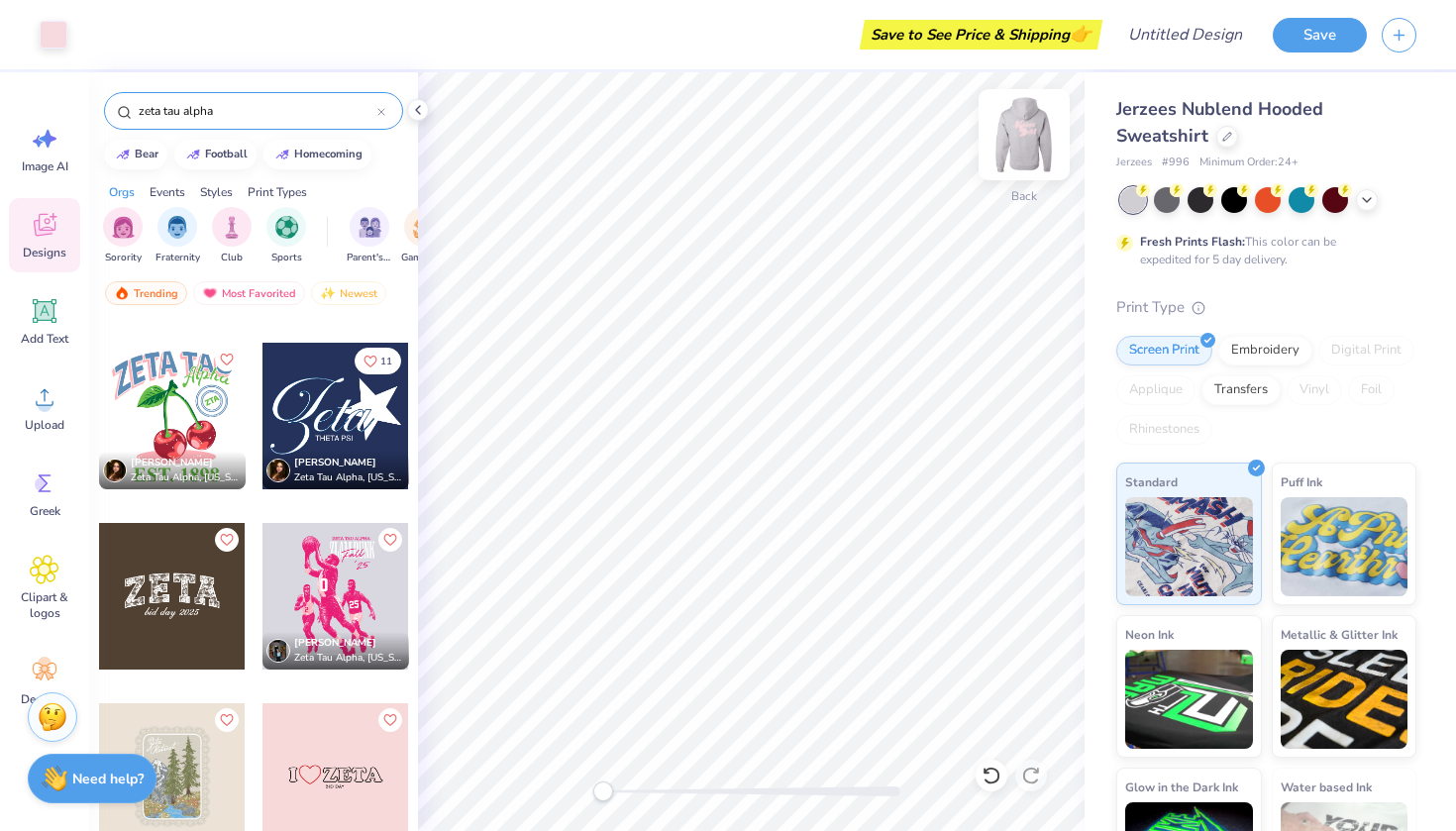
click at [1021, 147] on img at bounding box center [1025, 135] width 80 height 80
click at [167, 402] on div at bounding box center [171, 416] width 146 height 146
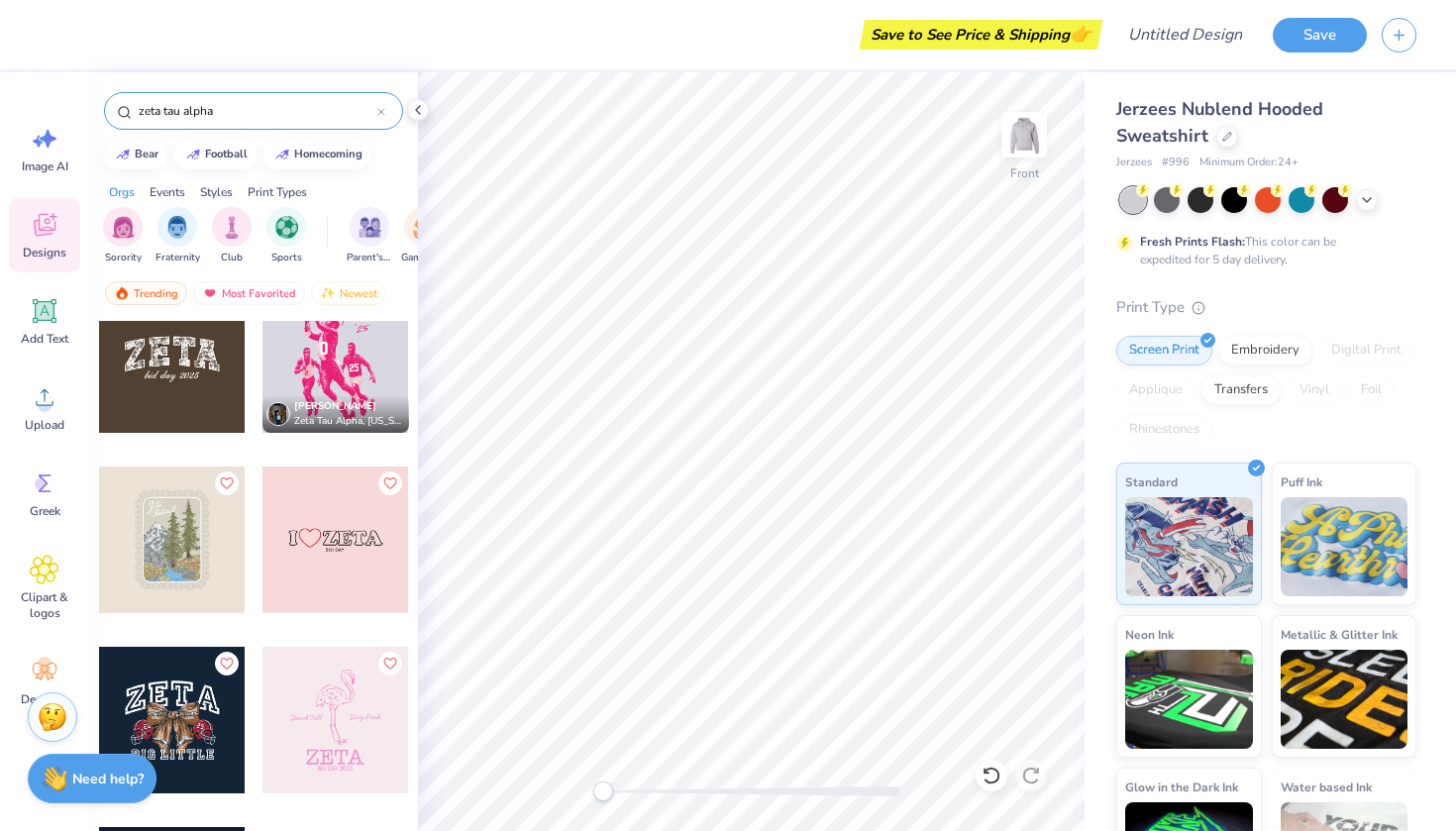
scroll to position [2036, 0]
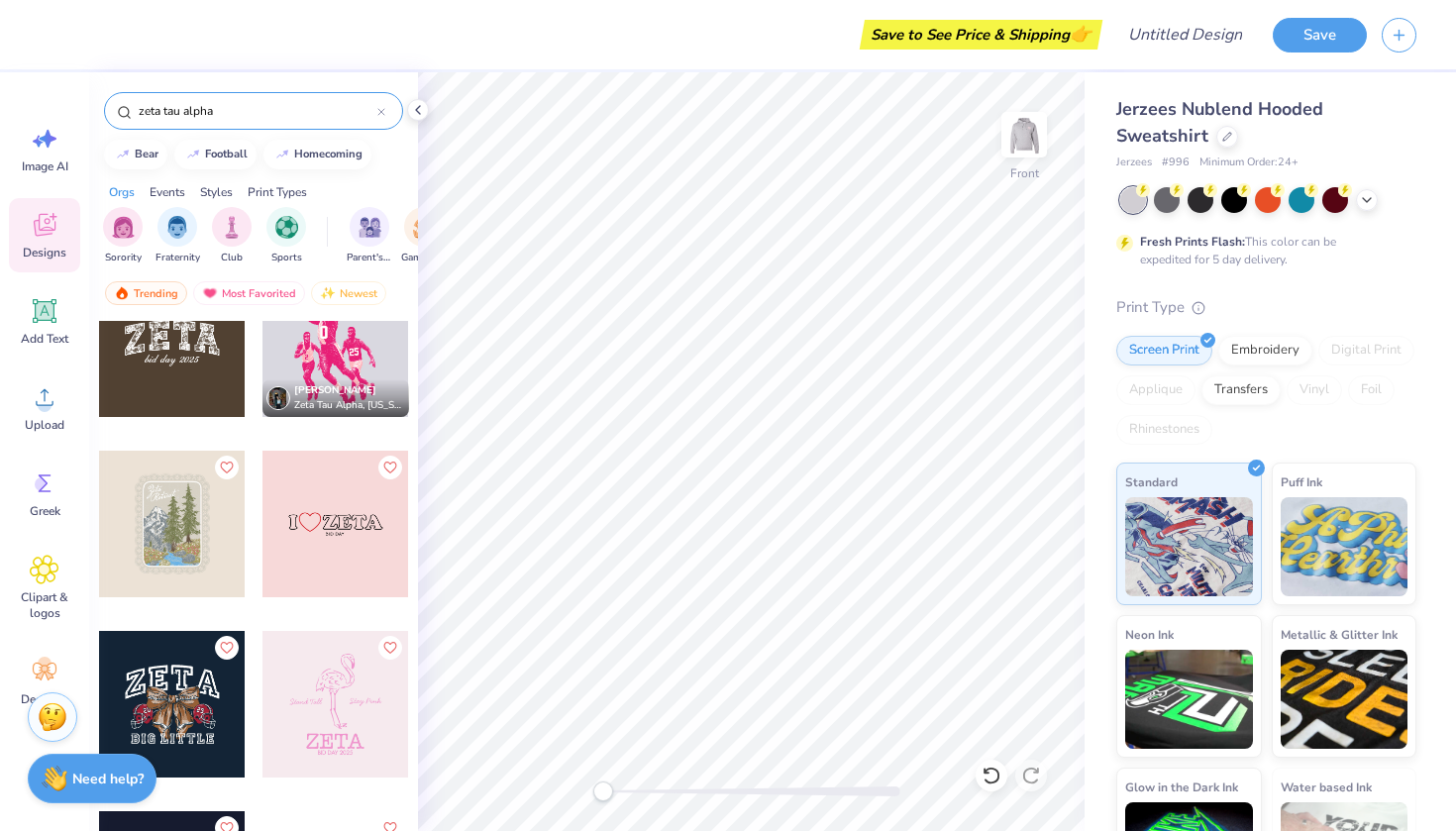
click at [190, 563] on div at bounding box center [171, 524] width 146 height 146
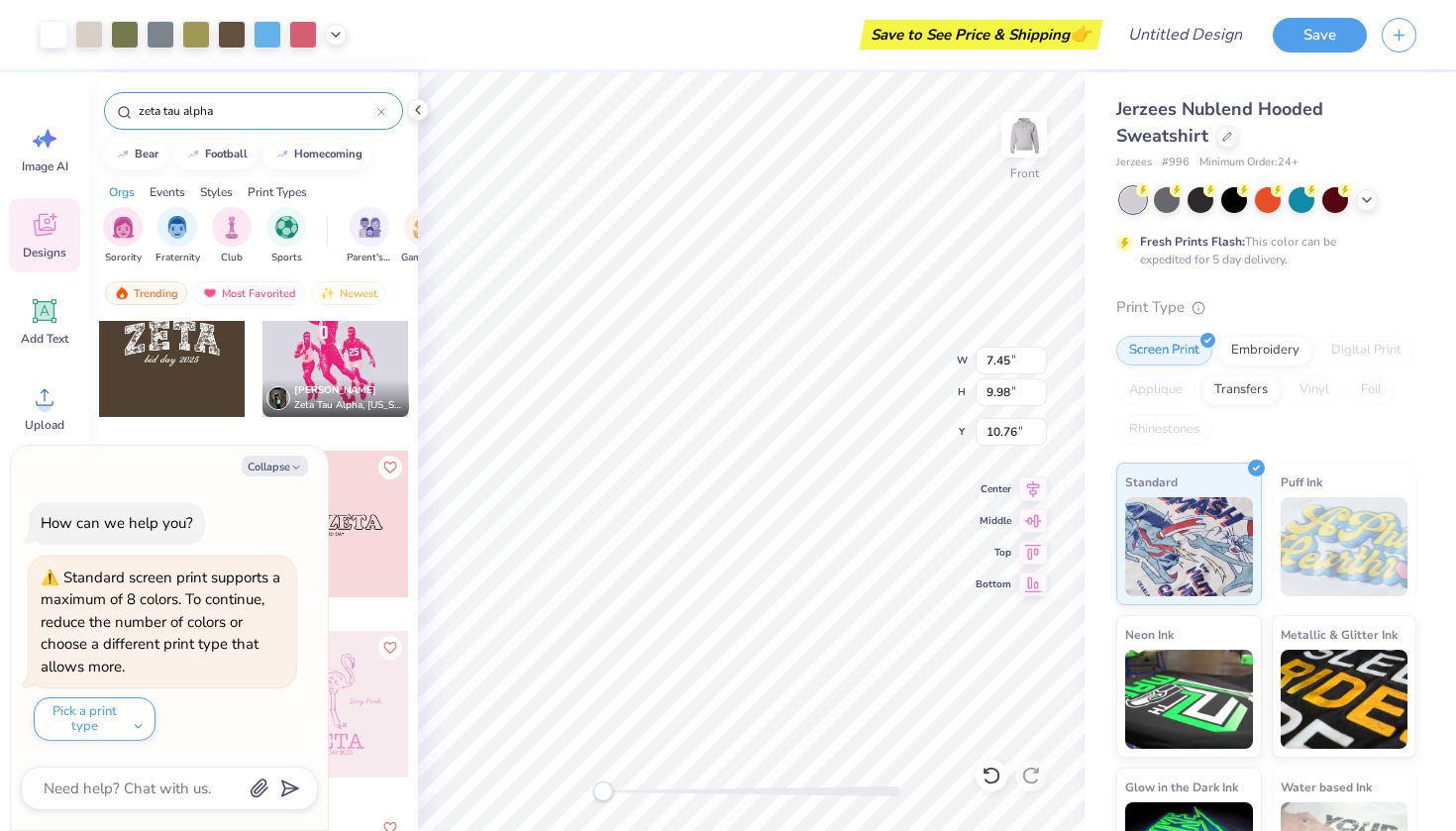
type textarea "x"
type input "9.52"
type textarea "x"
type input "10.53"
type input "14.10"
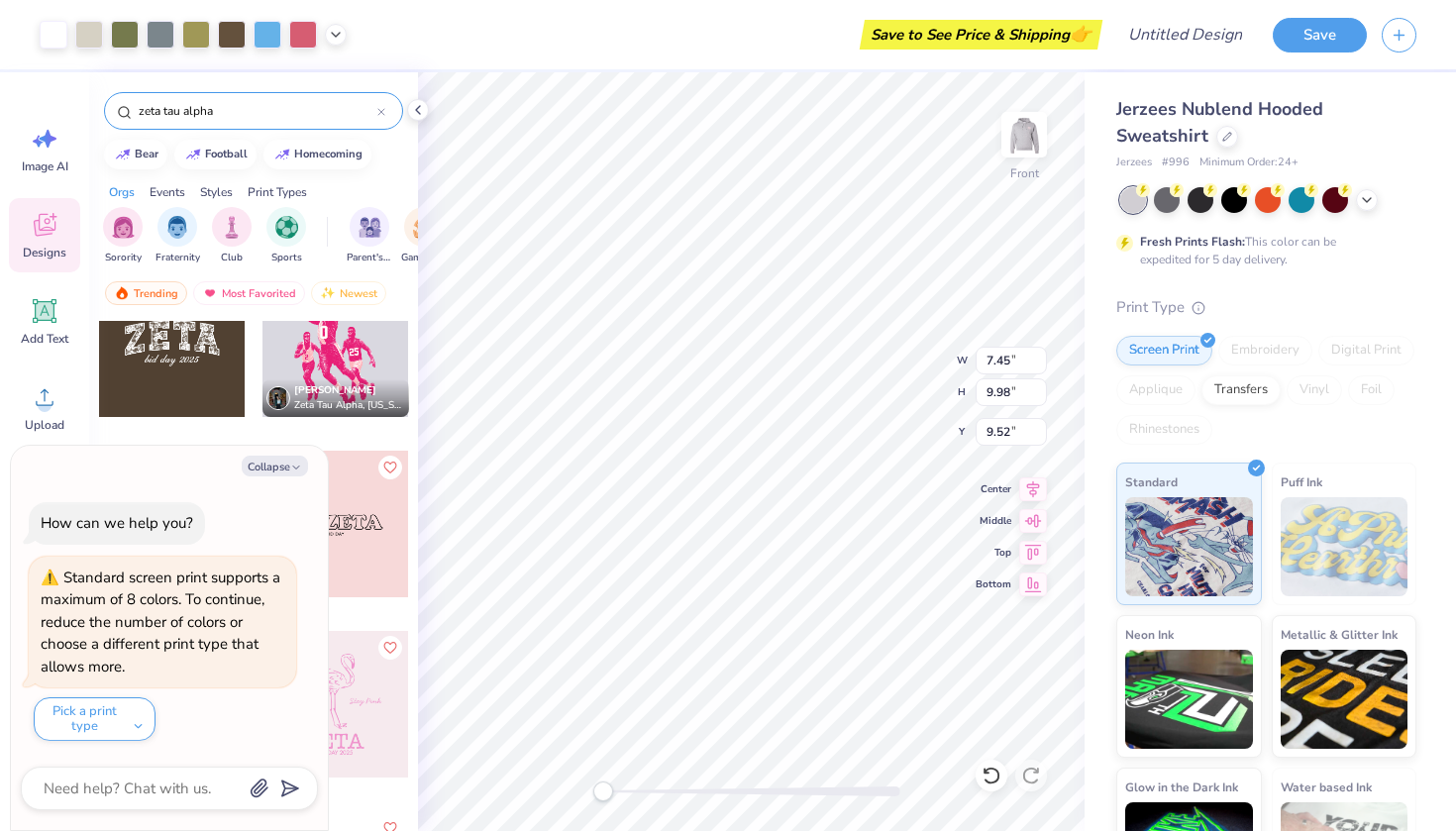
type input "6.64"
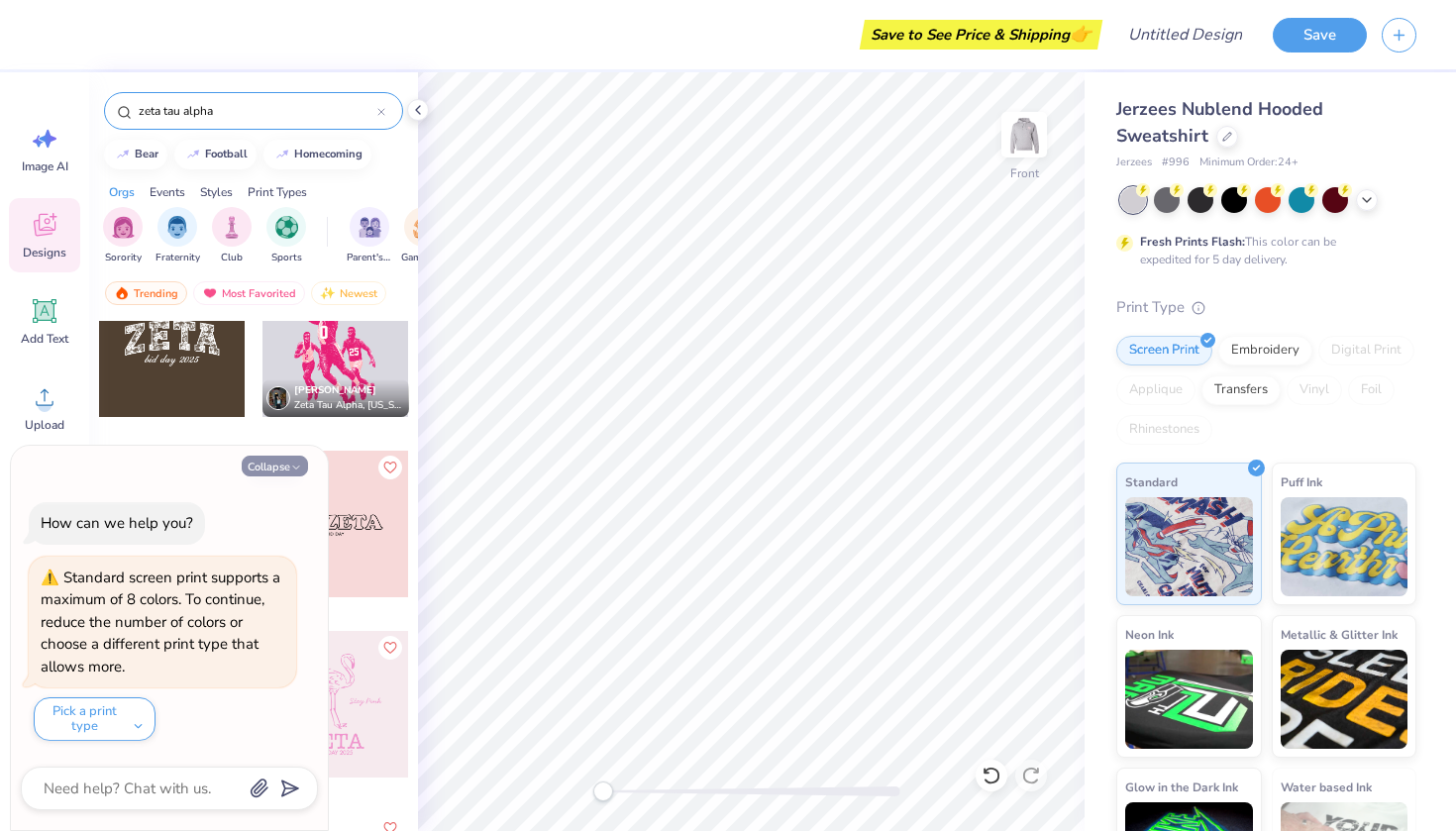
click at [276, 474] on button "Collapse" at bounding box center [275, 465] width 67 height 21
type textarea "x"
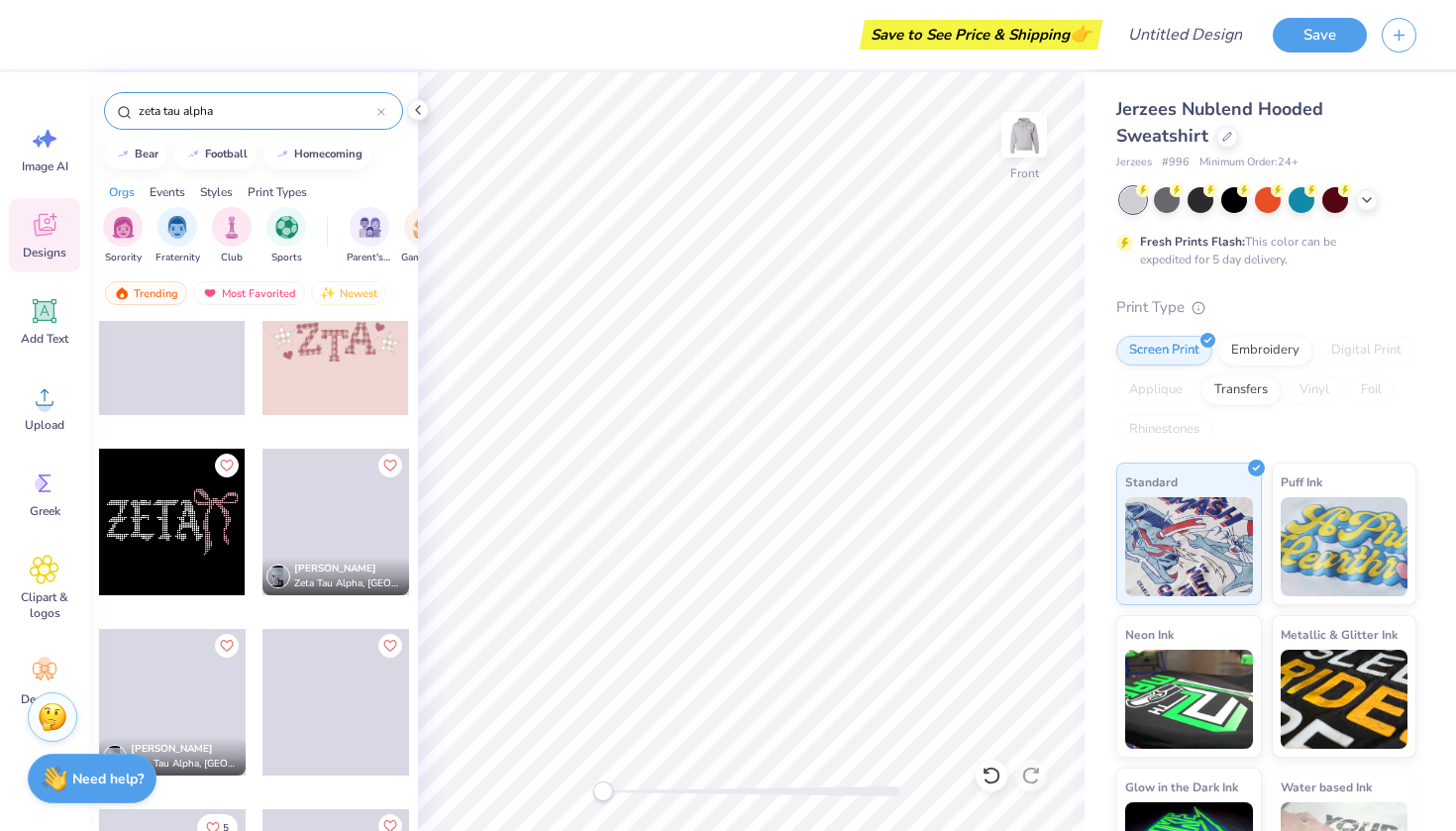
scroll to position [5470, 0]
